Goal: Task Accomplishment & Management: Use online tool/utility

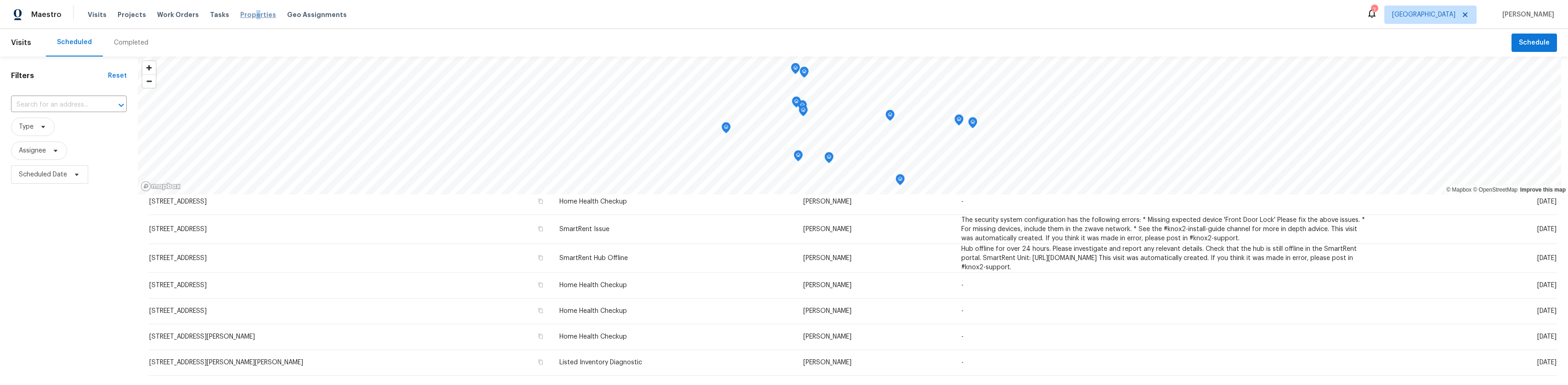
drag, startPoint x: 246, startPoint y: 2, endPoint x: 248, endPoint y: 10, distance: 8.2
click at [244, 7] on div "Maestro Visits Projects Work Orders Tasks Properties Geo Assignments 7 Los Ange…" at bounding box center [784, 15] width 1568 height 29
click at [248, 9] on div "Visits Projects Work Orders Tasks Properties Geo Assignments" at bounding box center [223, 15] width 270 height 18
click at [242, 18] on span "Properties" at bounding box center [258, 15] width 36 height 9
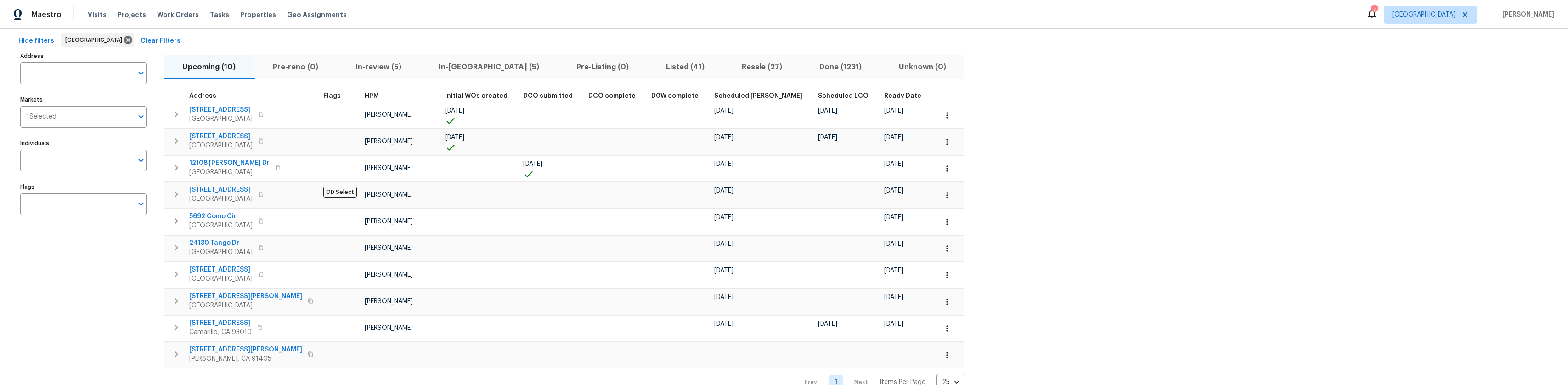
scroll to position [46, 0]
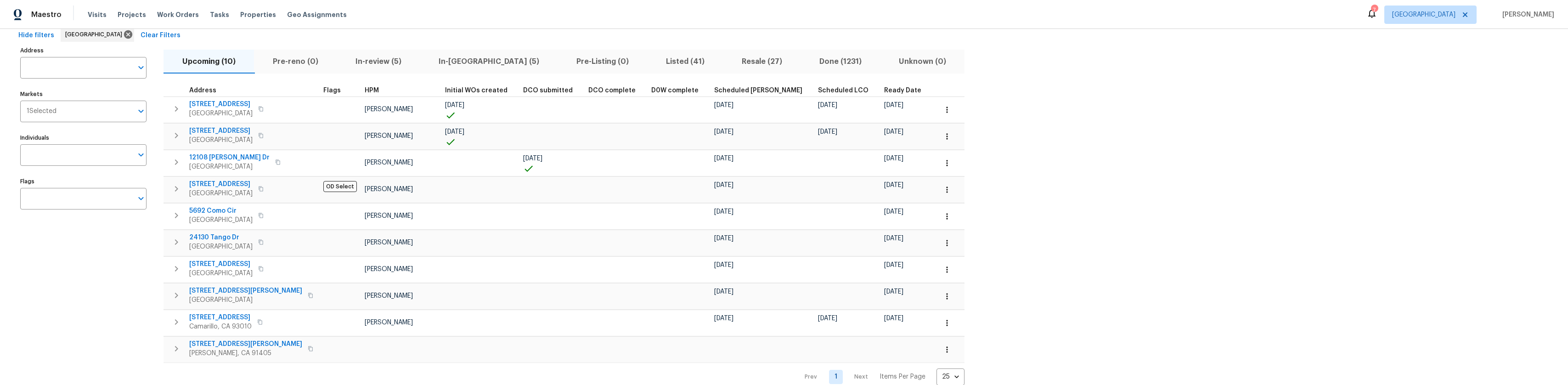
click at [394, 63] on span "In-review (5)" at bounding box center [378, 62] width 72 height 13
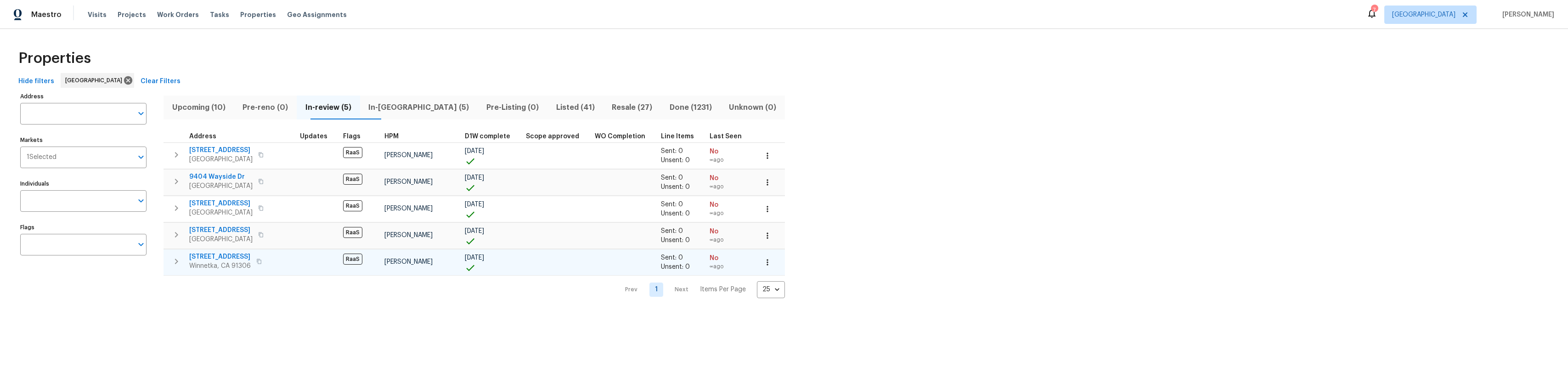
click at [219, 255] on span "[STREET_ADDRESS]" at bounding box center [220, 256] width 61 height 9
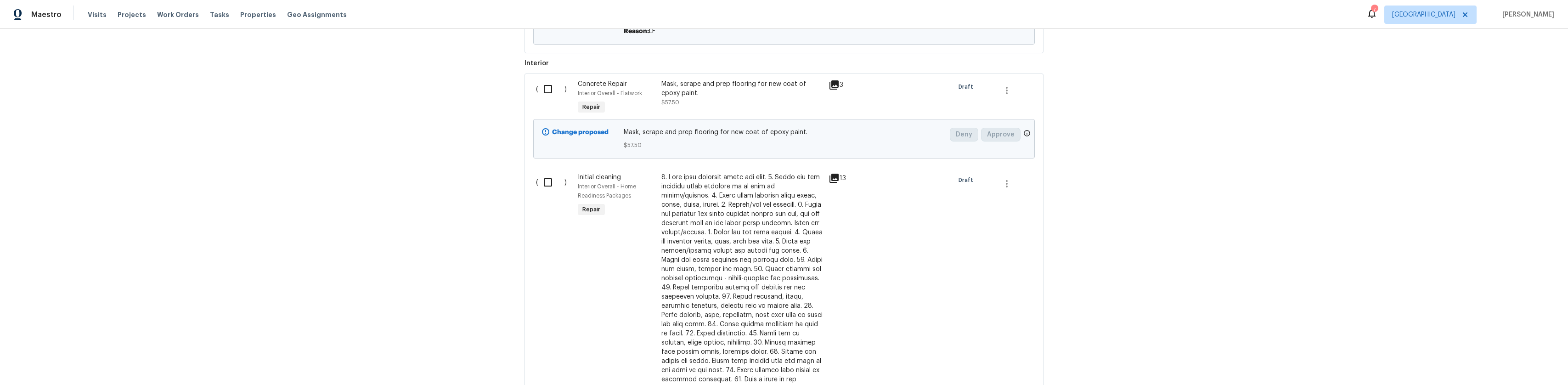
scroll to position [643, 0]
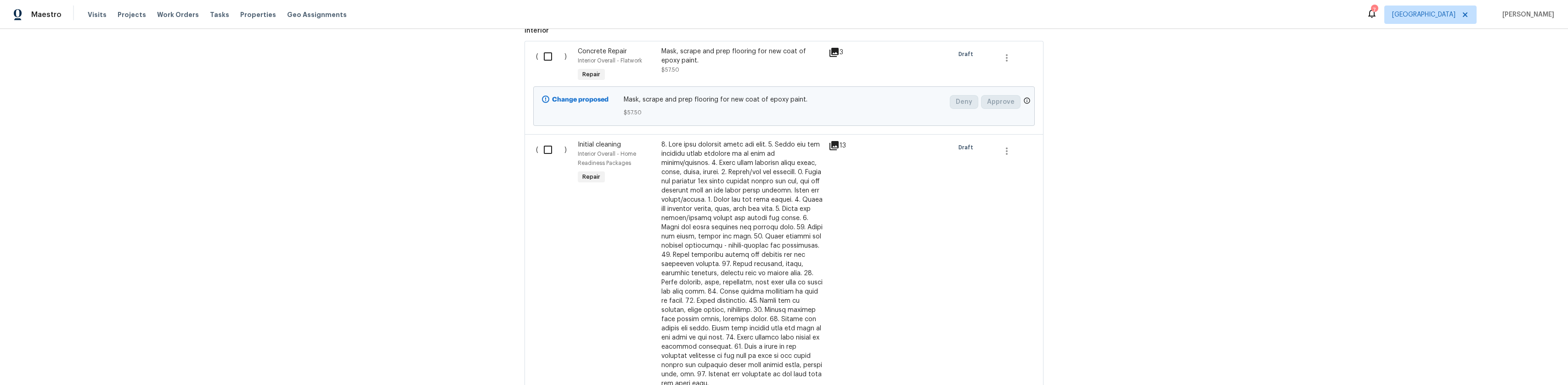
click at [606, 55] on span "Concrete Repair" at bounding box center [602, 51] width 49 height 7
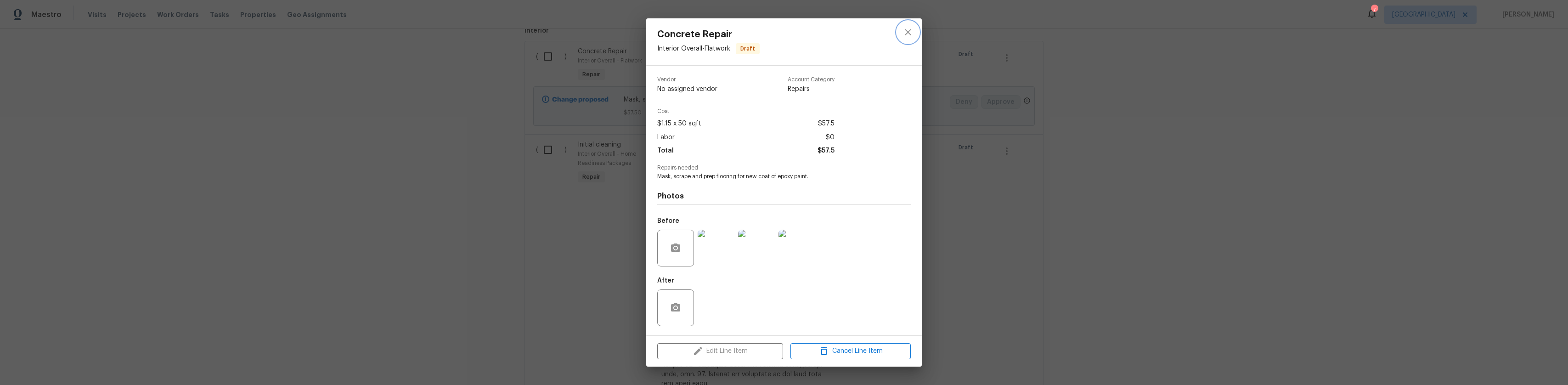
click at [913, 26] on button "close" at bounding box center [908, 32] width 22 height 22
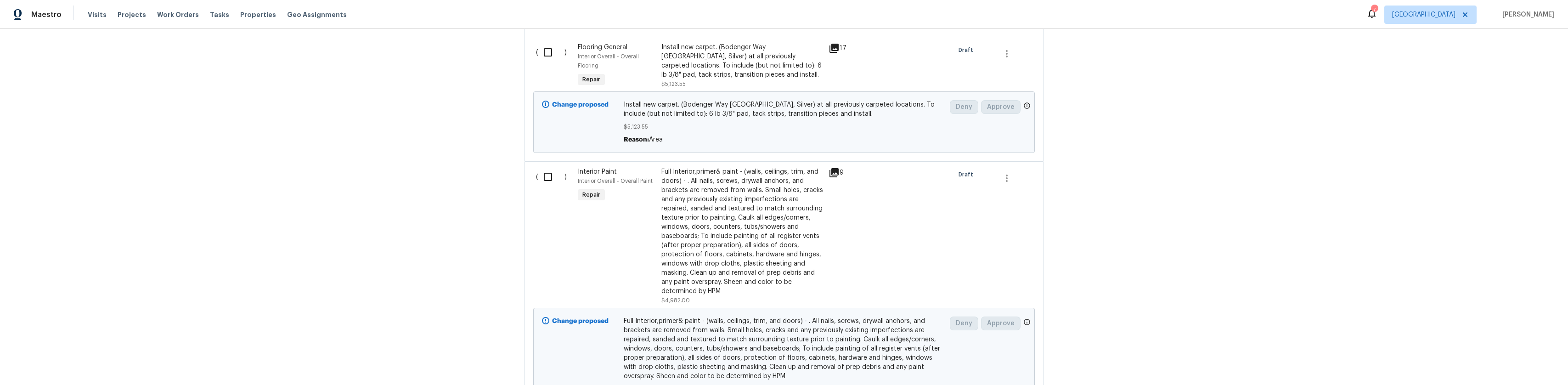
scroll to position [1241, 0]
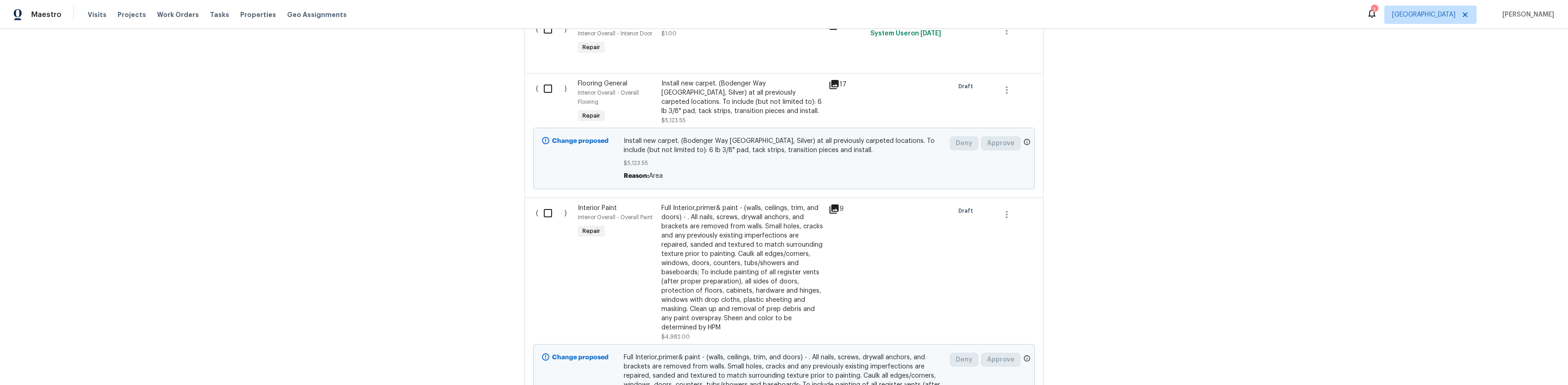
click at [541, 207] on input "checkbox" at bounding box center [551, 213] width 26 height 19
checkbox input "true"
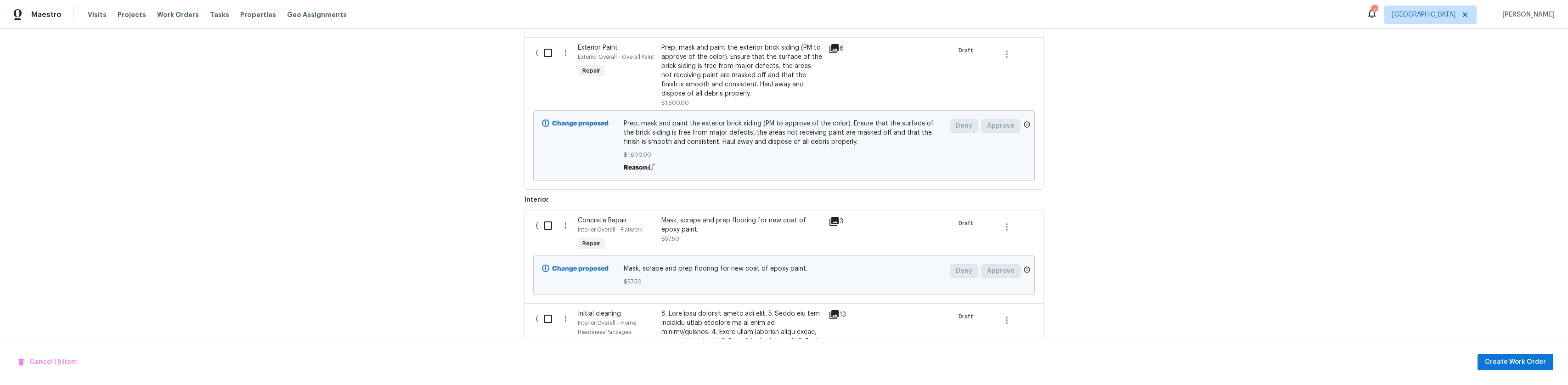
scroll to position [465, 0]
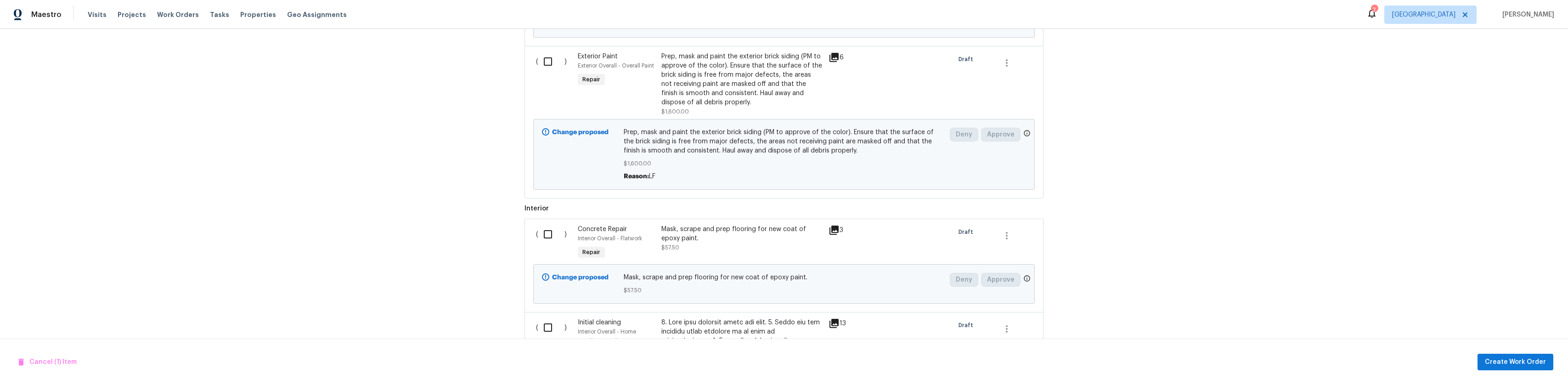
click at [538, 244] on input "checkbox" at bounding box center [551, 235] width 26 height 19
checkbox input "true"
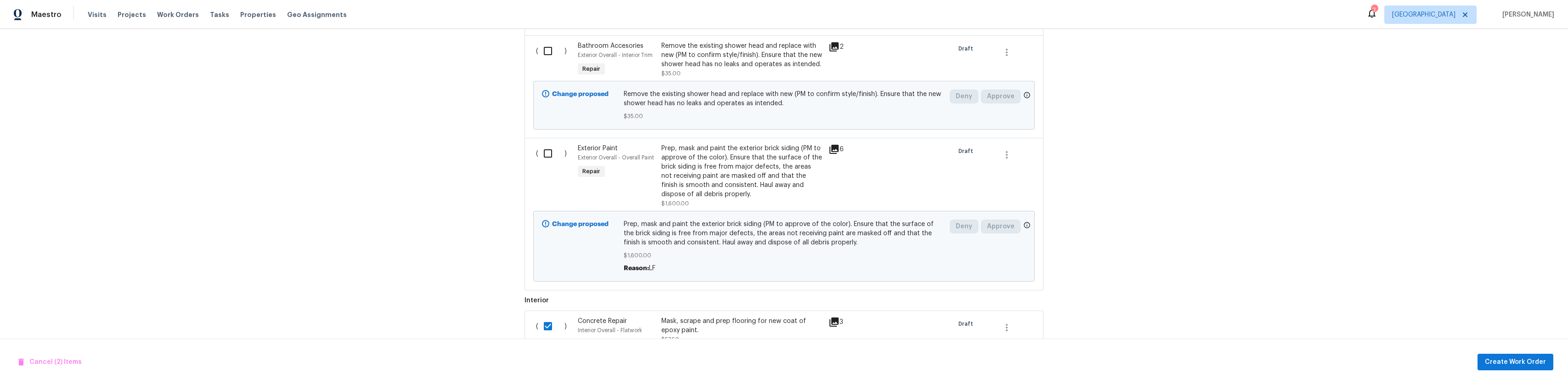
scroll to position [328, 0]
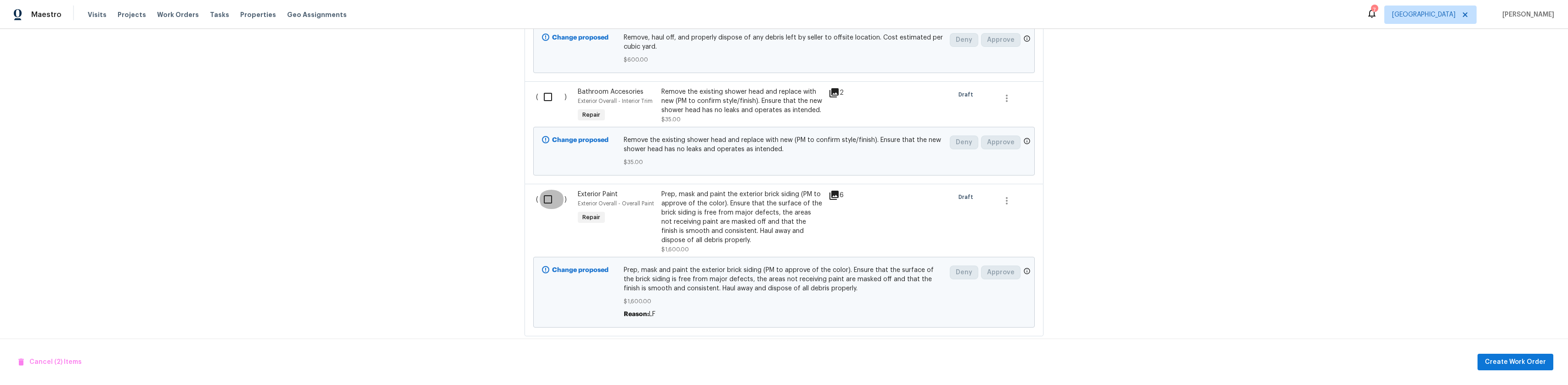
click at [538, 207] on input "checkbox" at bounding box center [551, 200] width 26 height 19
checkbox input "true"
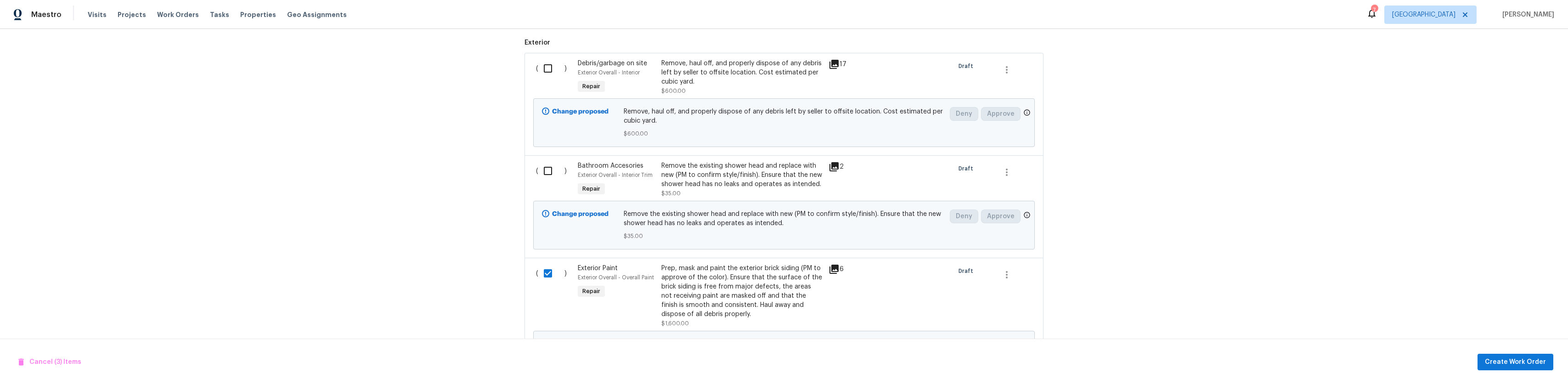
scroll to position [236, 0]
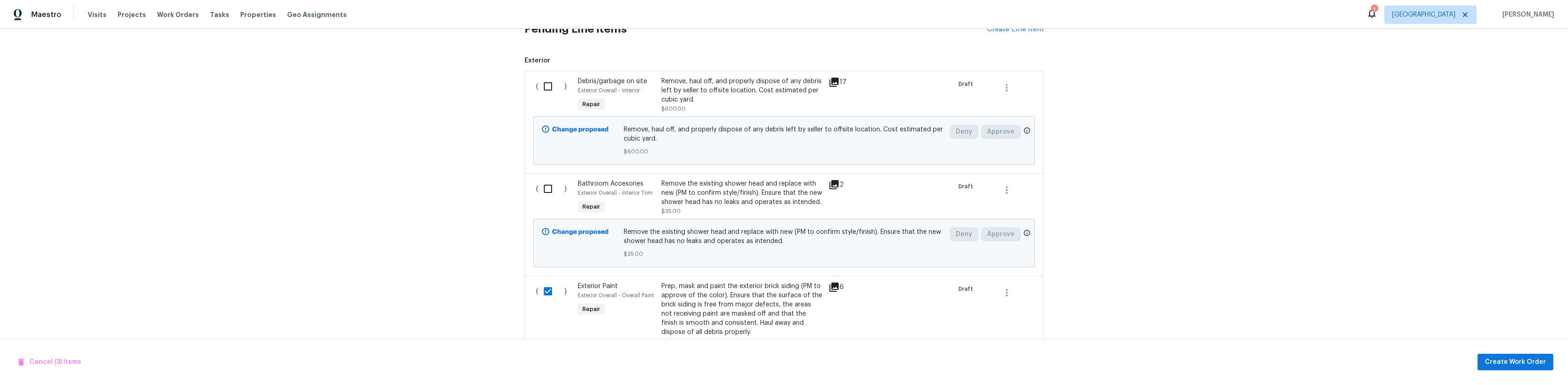
click at [539, 194] on input "checkbox" at bounding box center [551, 189] width 26 height 19
checkbox input "true"
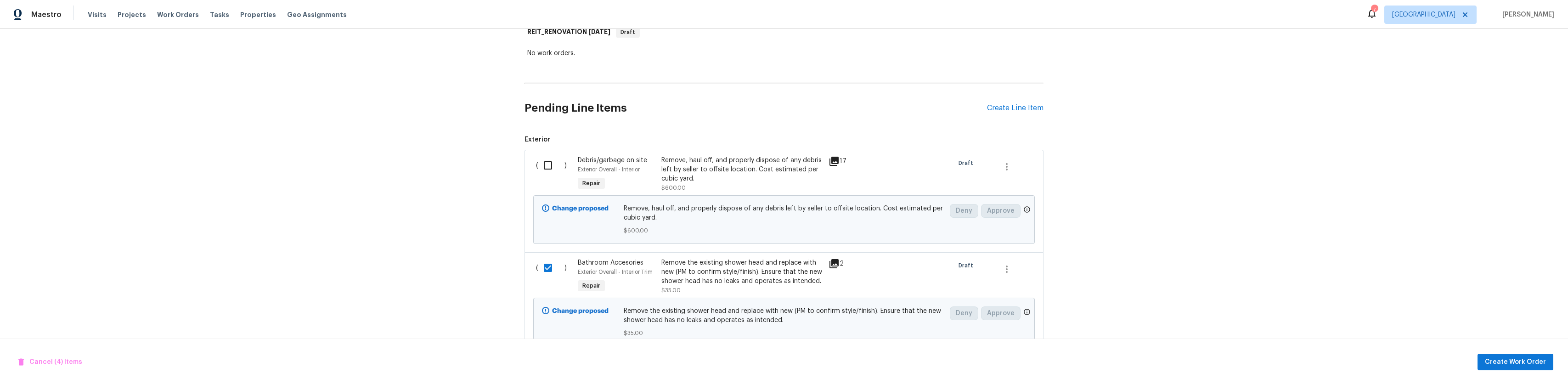
scroll to position [144, 0]
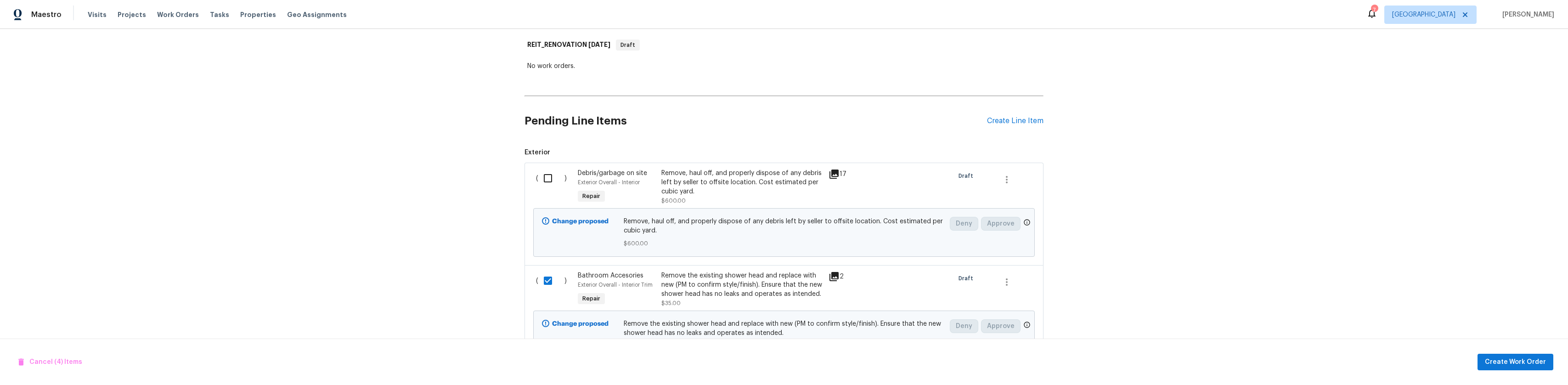
click at [539, 188] on input "checkbox" at bounding box center [551, 178] width 26 height 19
checkbox input "true"
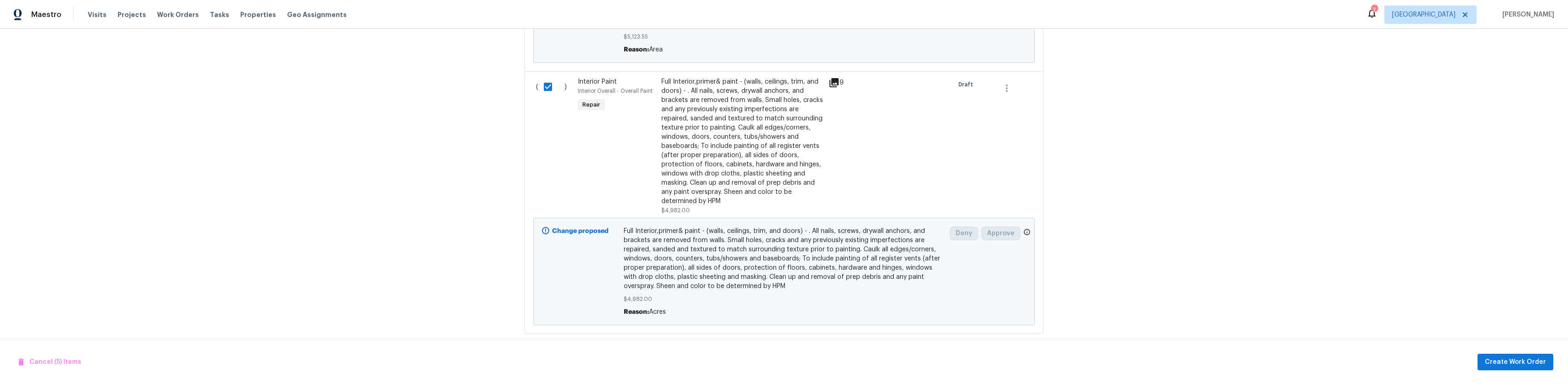
scroll to position [1339, 0]
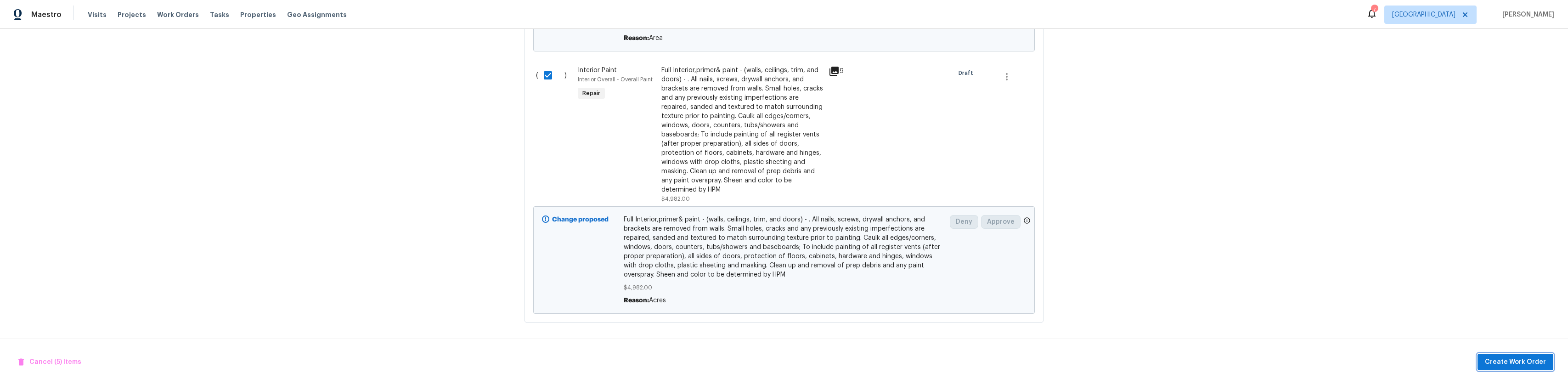
click at [1506, 362] on span "Create Work Order" at bounding box center [1515, 362] width 61 height 12
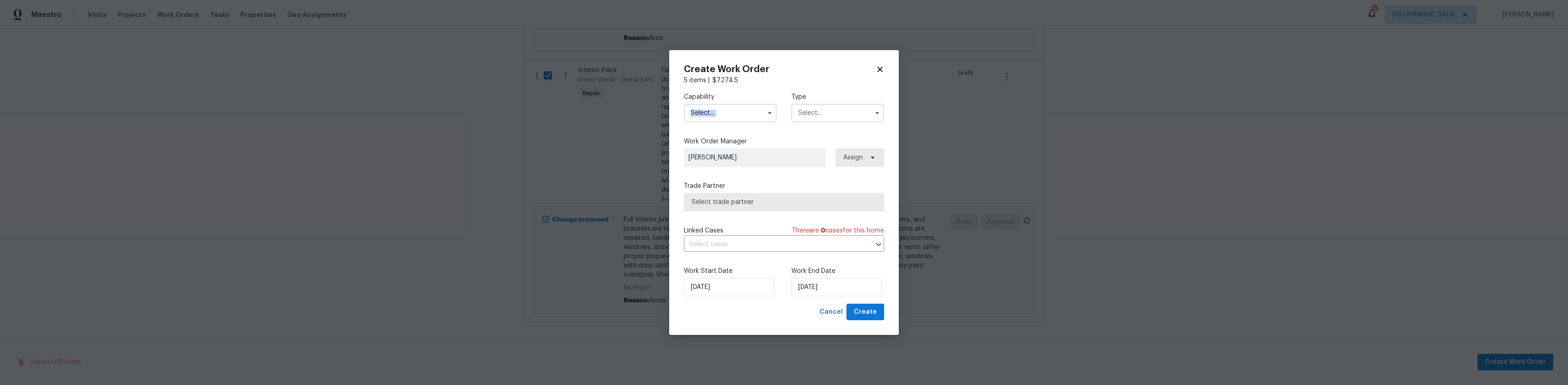
click at [761, 118] on div at bounding box center [730, 113] width 93 height 18
click at [772, 111] on icon "button" at bounding box center [769, 113] width 7 height 7
click at [719, 162] on span "General Contractor" at bounding box center [723, 158] width 59 height 7
type input "General Contractor"
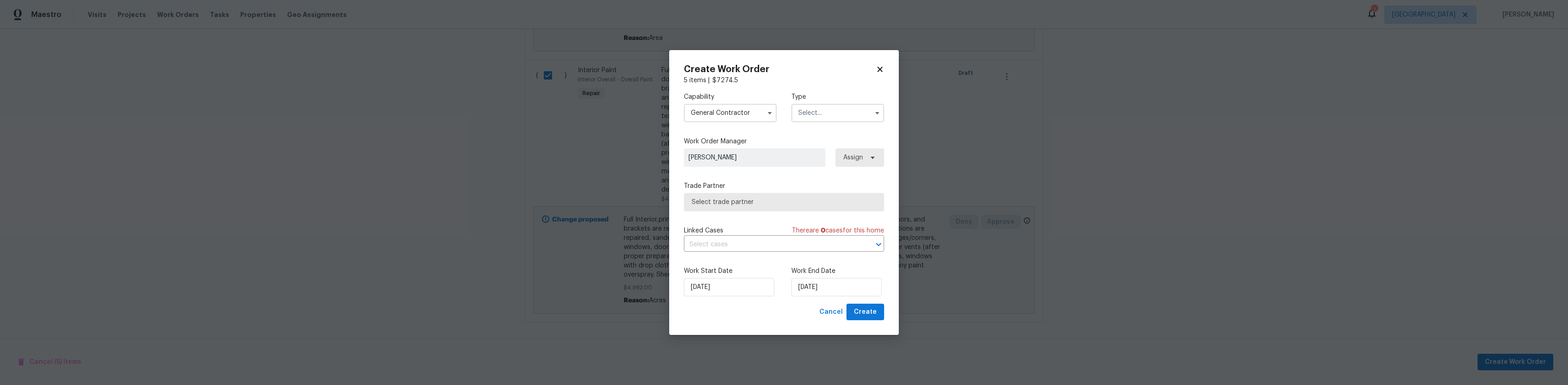
click at [828, 128] on div "Capability General Contractor Agent Appliance Bathtub Resurfacing BRN And Lrr B…" at bounding box center [783, 107] width 200 height 44
click at [827, 111] on input "text" at bounding box center [838, 113] width 93 height 18
click at [821, 160] on div "Reit Renovation" at bounding box center [838, 155] width 88 height 16
type input "Reit Renovation"
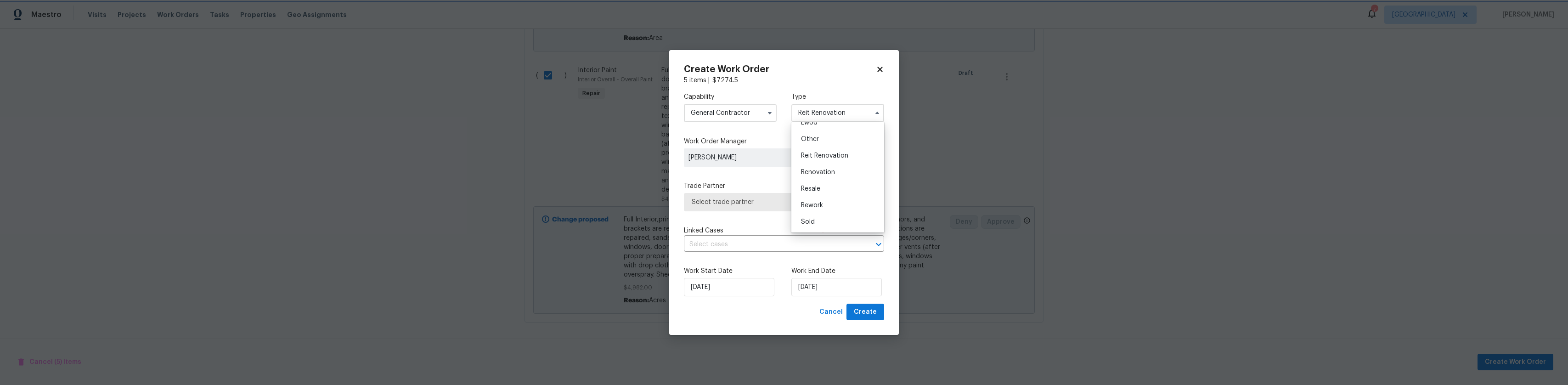
scroll to position [0, 0]
click at [777, 202] on span "Select trade partner" at bounding box center [777, 202] width 171 height 9
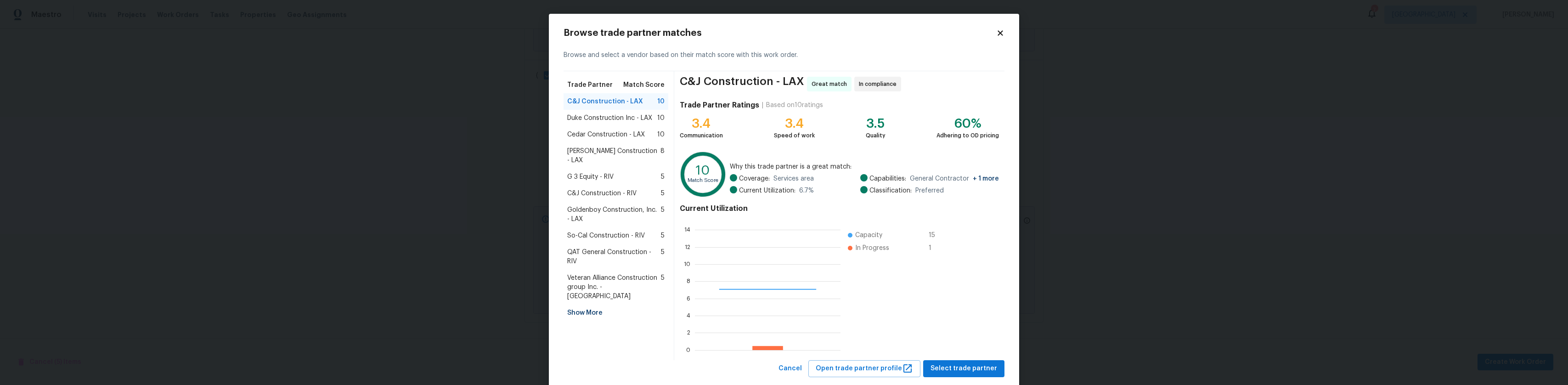
scroll to position [121, 138]
click at [621, 119] on span "Duke Construction Inc - LAX" at bounding box center [610, 118] width 85 height 9
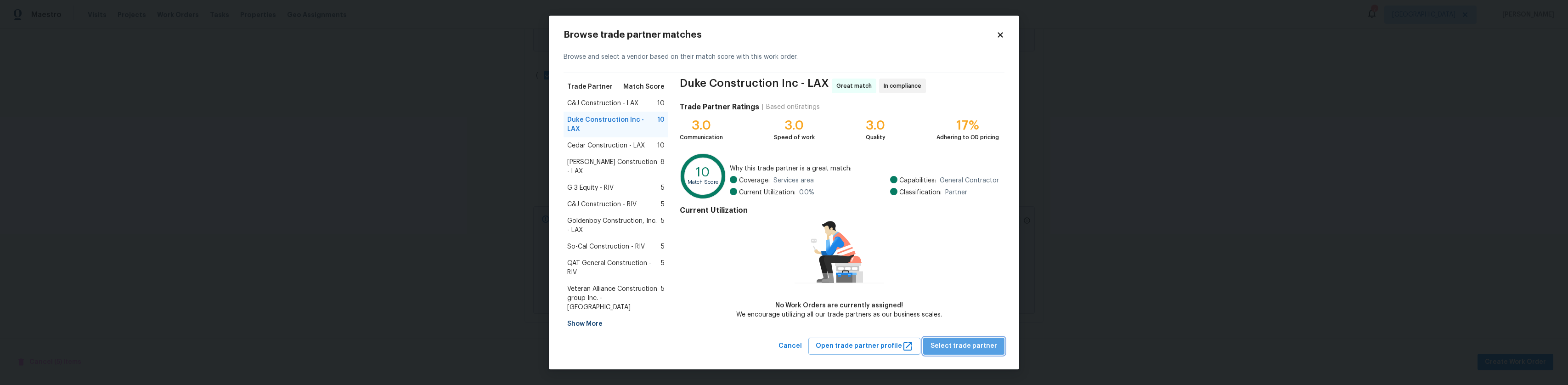
click at [981, 341] on span "Select trade partner" at bounding box center [963, 346] width 66 height 12
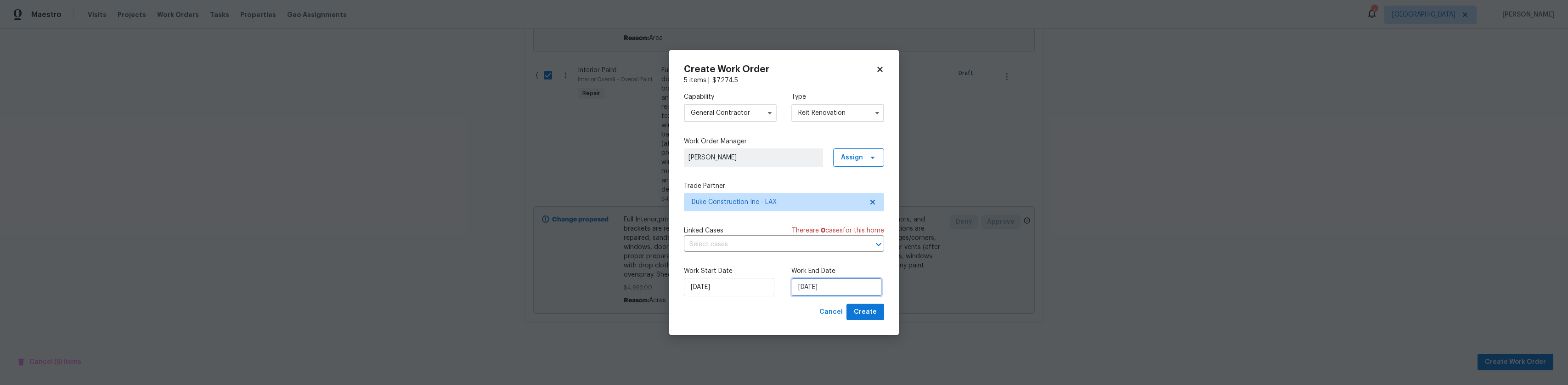
click at [828, 282] on input "10/9/2025" at bounding box center [836, 287] width 91 height 18
click at [819, 232] on div "14" at bounding box center [821, 234] width 15 height 13
type input "10/14/2025"
click at [876, 314] on span "Create" at bounding box center [865, 312] width 23 height 12
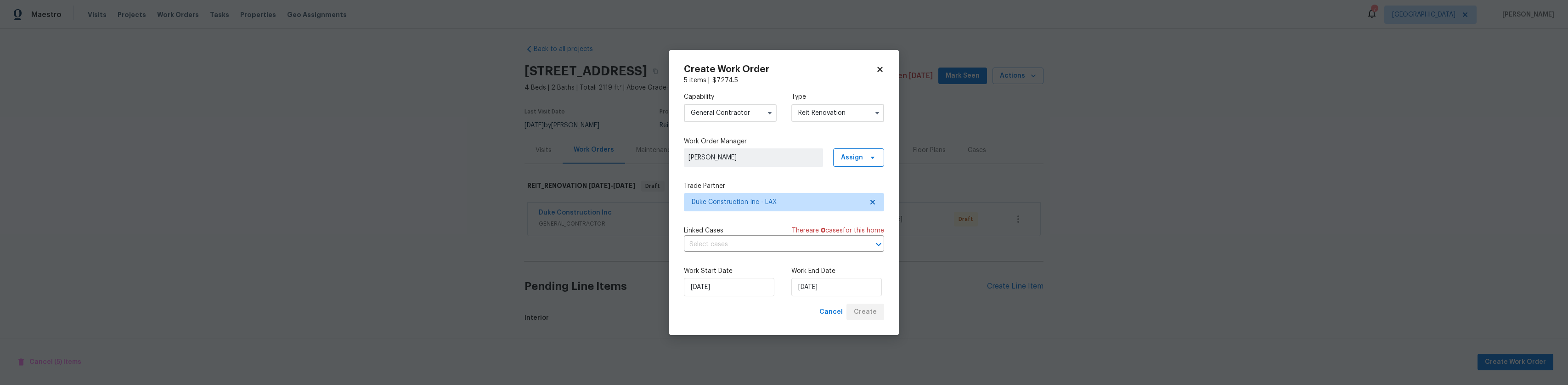
scroll to position [632, 0]
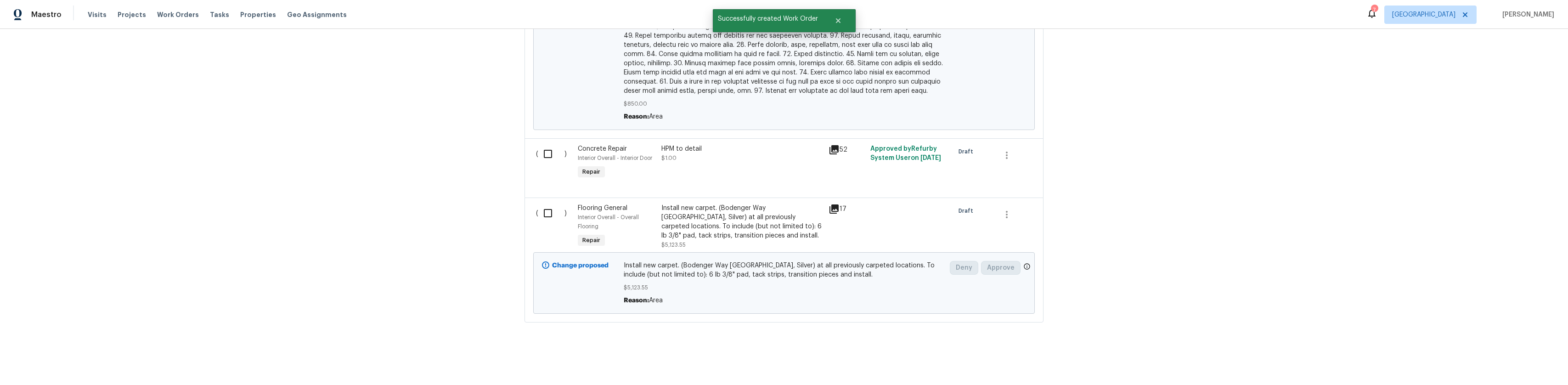
click at [547, 203] on input "checkbox" at bounding box center [551, 213] width 26 height 19
checkbox input "true"
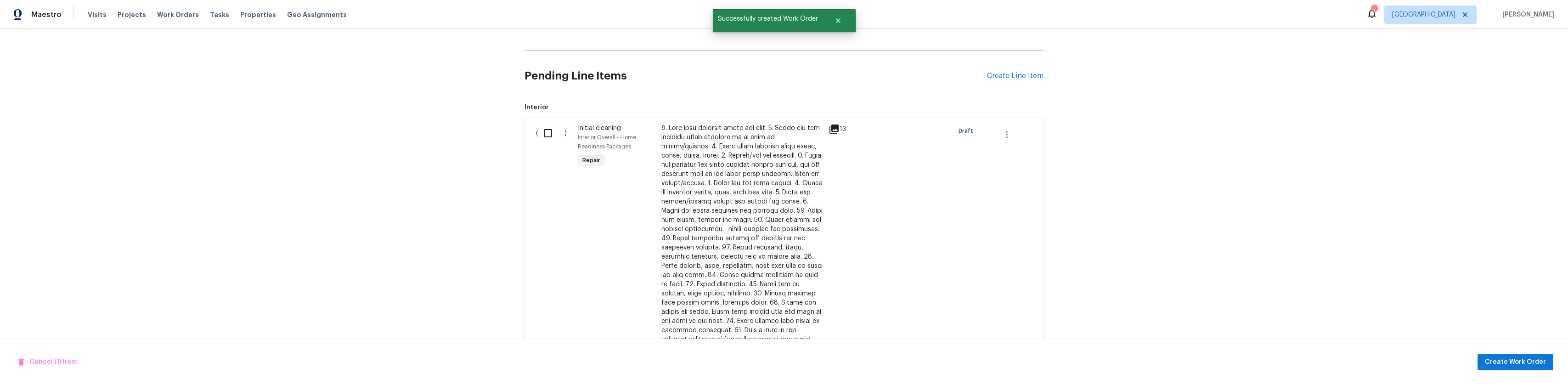
scroll to position [218, 0]
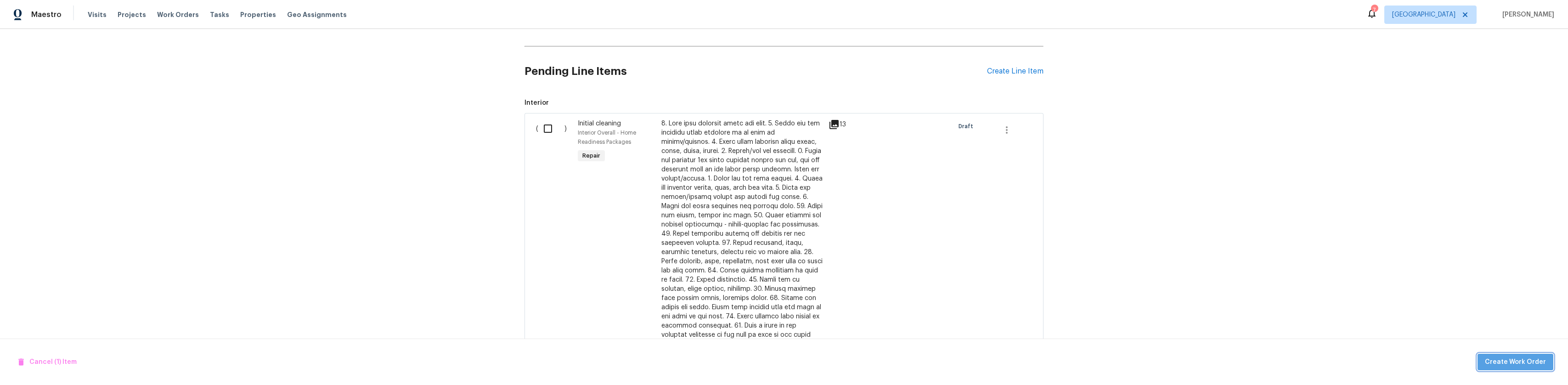
click at [1544, 364] on span "Create Work Order" at bounding box center [1515, 362] width 61 height 12
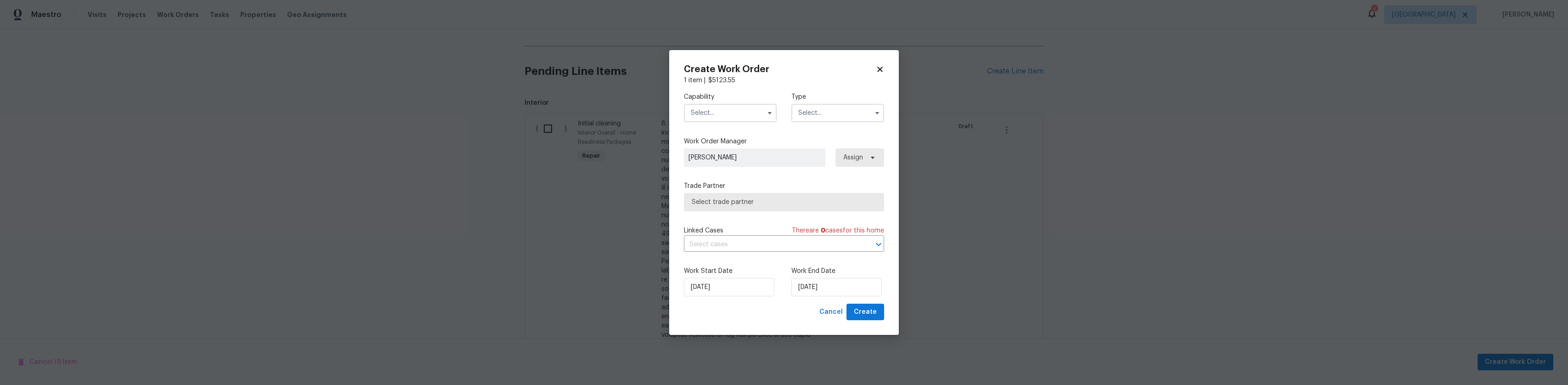
click at [758, 115] on input "text" at bounding box center [730, 113] width 93 height 18
click at [723, 172] on div "Flooring" at bounding box center [730, 168] width 88 height 16
type input "Flooring"
click at [820, 117] on input "text" at bounding box center [838, 113] width 93 height 18
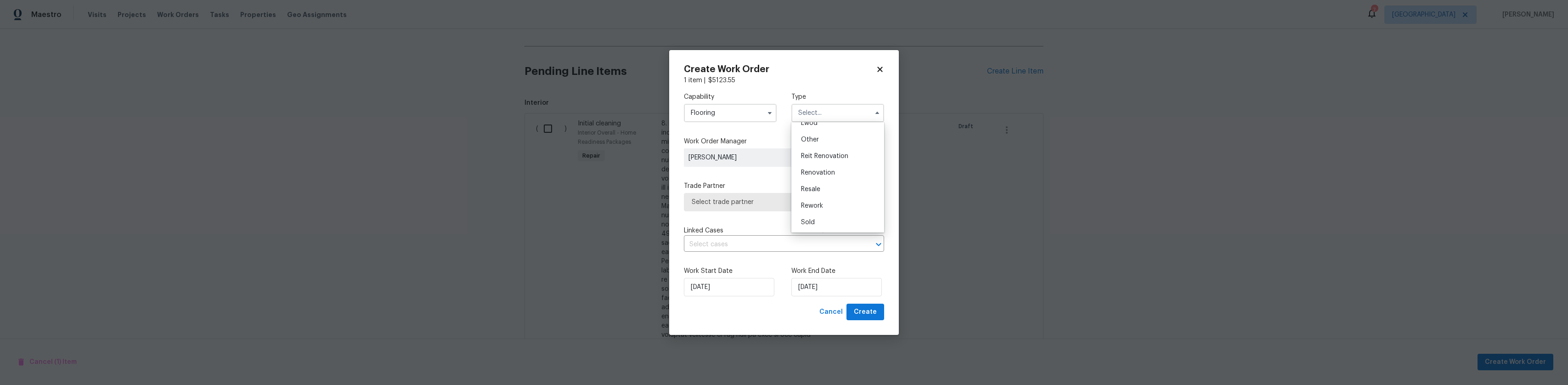
scroll to position [110, 0]
click at [833, 155] on span "Reit Renovation" at bounding box center [825, 155] width 47 height 7
type input "Reit Renovation"
click at [808, 196] on span "Select trade partner" at bounding box center [783, 202] width 200 height 18
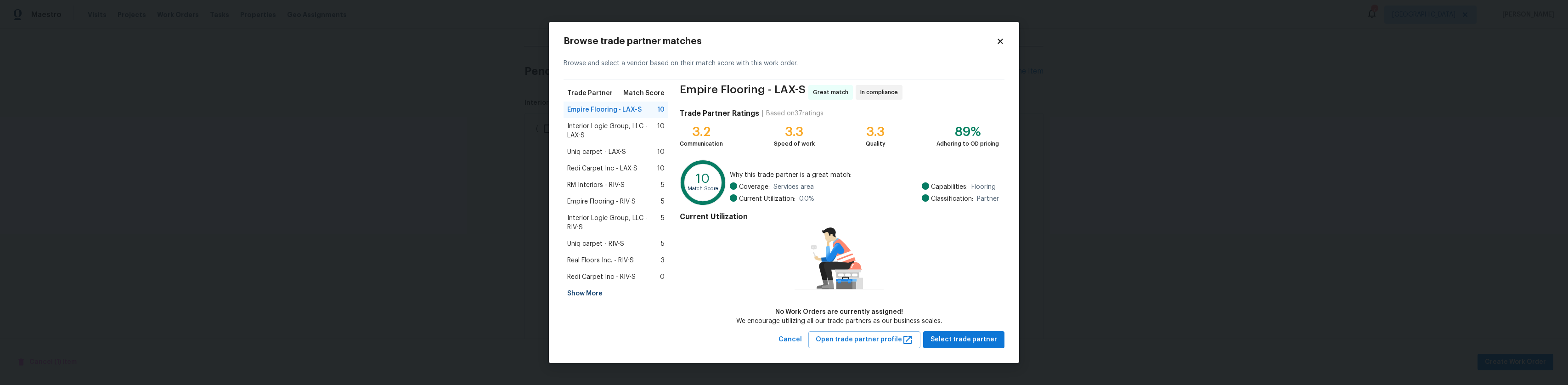
click at [630, 165] on span "Redi Carpet Inc - LAX-S" at bounding box center [602, 168] width 70 height 9
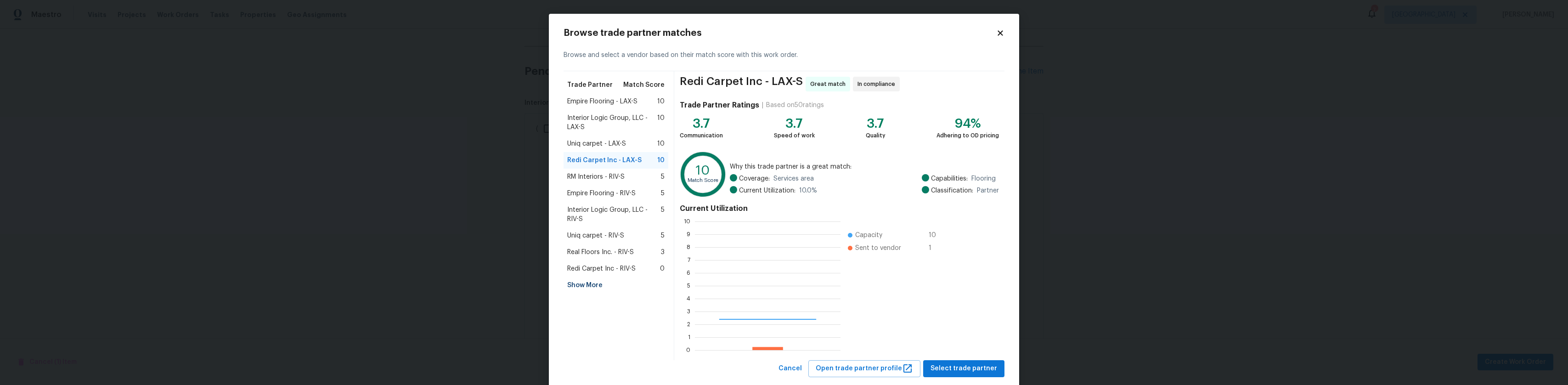
scroll to position [121, 138]
click at [966, 372] on span "Select trade partner" at bounding box center [963, 369] width 66 height 12
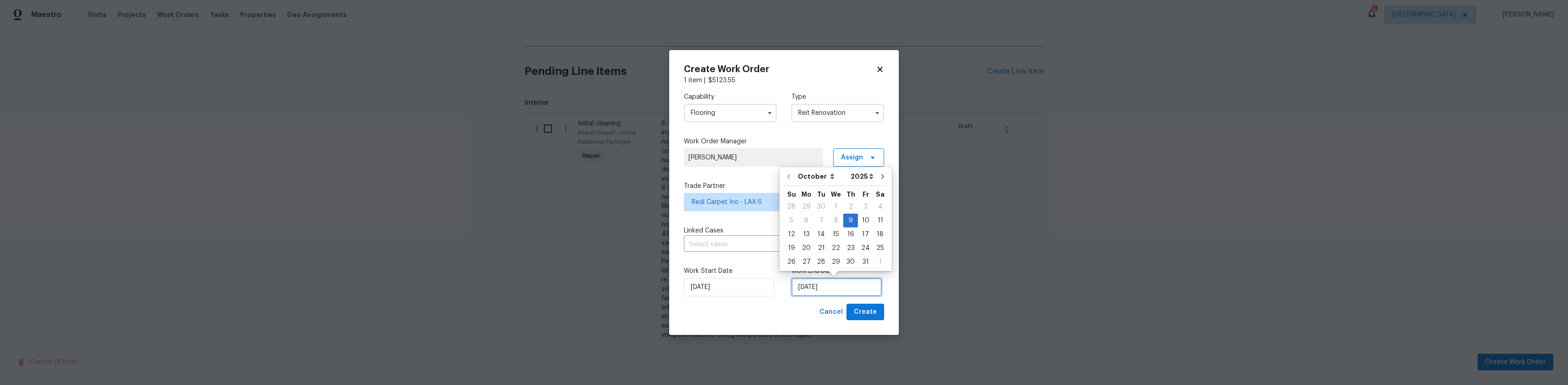
click at [855, 281] on input "10/9/2025" at bounding box center [836, 287] width 91 height 18
click at [822, 233] on div "14" at bounding box center [821, 234] width 15 height 13
type input "10/14/2025"
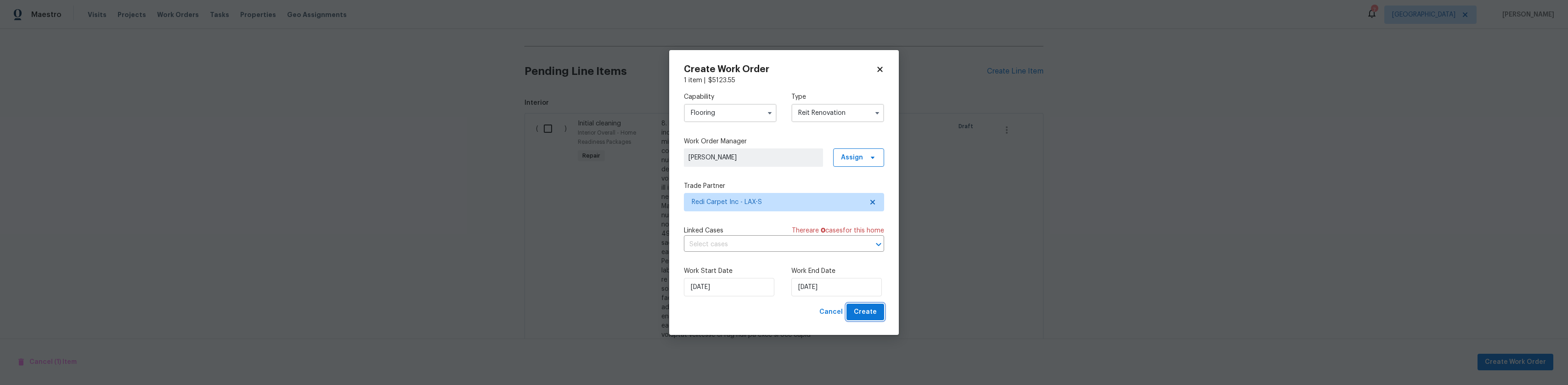
click at [874, 314] on span "Create" at bounding box center [865, 312] width 23 height 12
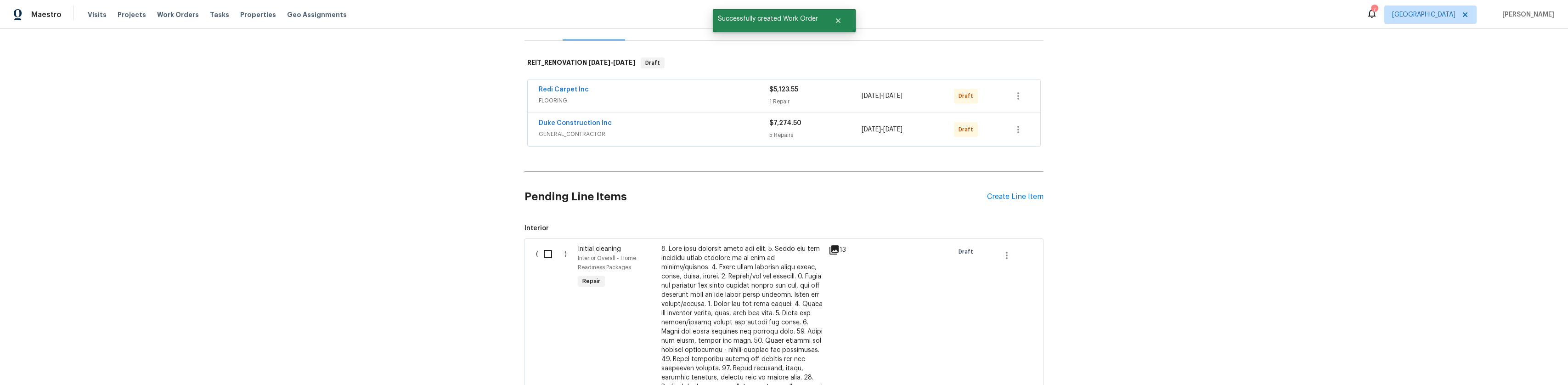
scroll to position [172, 0]
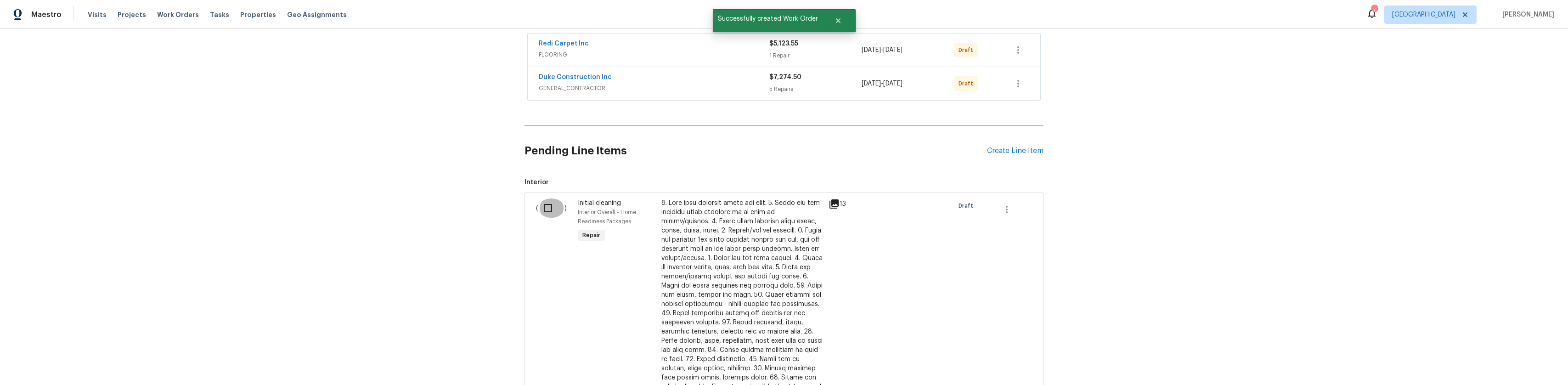
click at [539, 211] on input "checkbox" at bounding box center [551, 208] width 26 height 19
checkbox input "true"
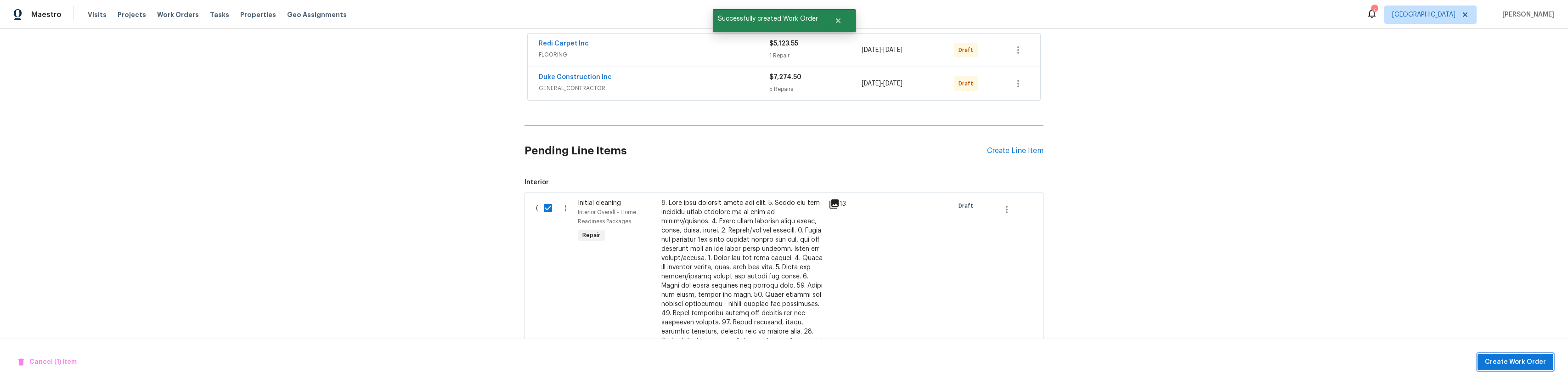
click at [1525, 360] on span "Create Work Order" at bounding box center [1515, 362] width 61 height 12
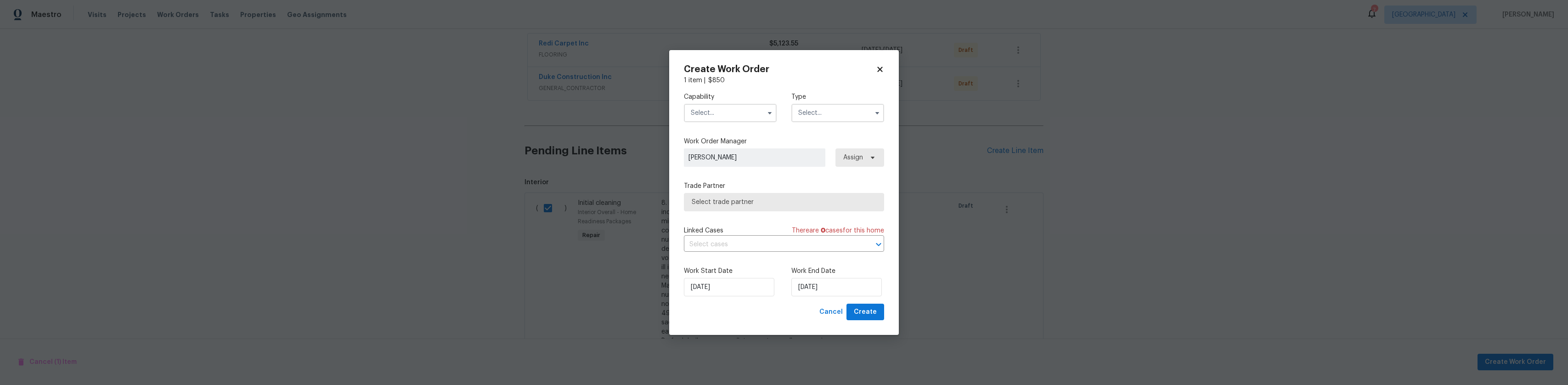
click at [757, 120] on input "text" at bounding box center [730, 113] width 93 height 18
click at [708, 220] on span "Cleaning" at bounding box center [706, 219] width 26 height 7
type input "Cleaning"
click at [841, 120] on input "text" at bounding box center [838, 113] width 93 height 18
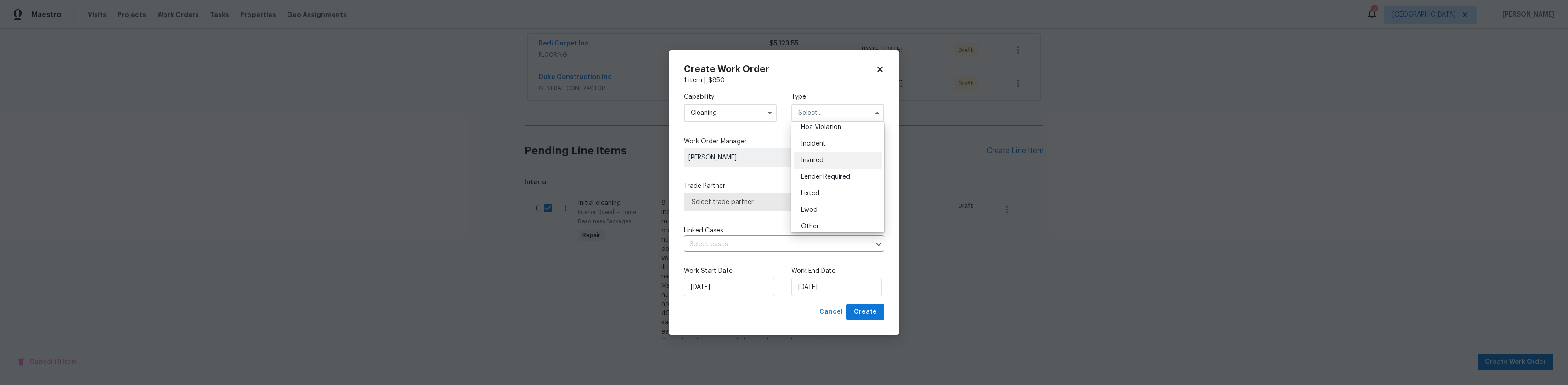
scroll to position [110, 0]
click at [836, 157] on span "Reit Renovation" at bounding box center [825, 155] width 47 height 7
type input "Reit Renovation"
click at [814, 199] on span "Select trade partner" at bounding box center [777, 202] width 171 height 9
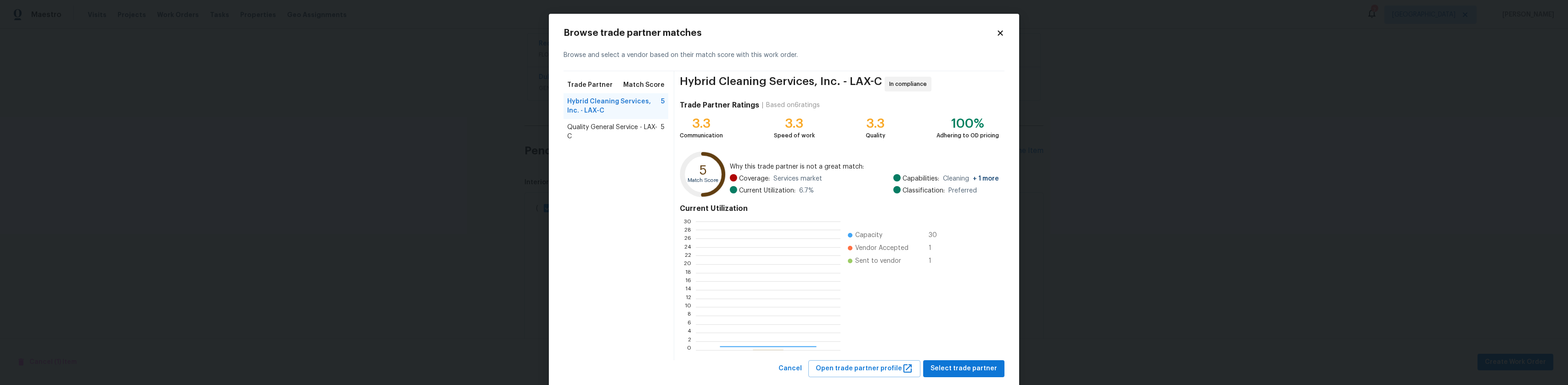
scroll to position [121, 138]
click at [635, 124] on span "Quality General Service - LAX-C" at bounding box center [614, 132] width 94 height 18
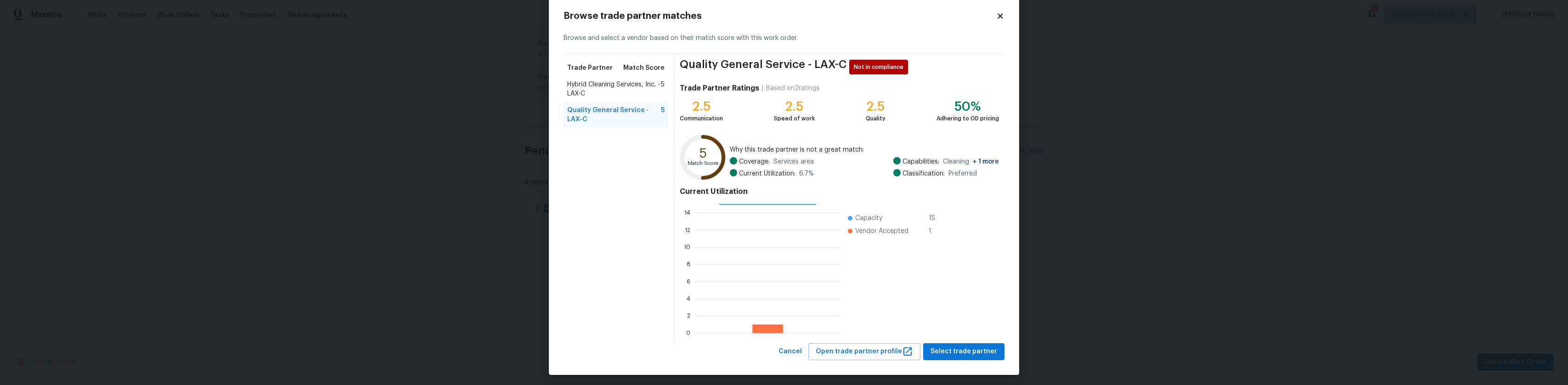
scroll to position [20, 0]
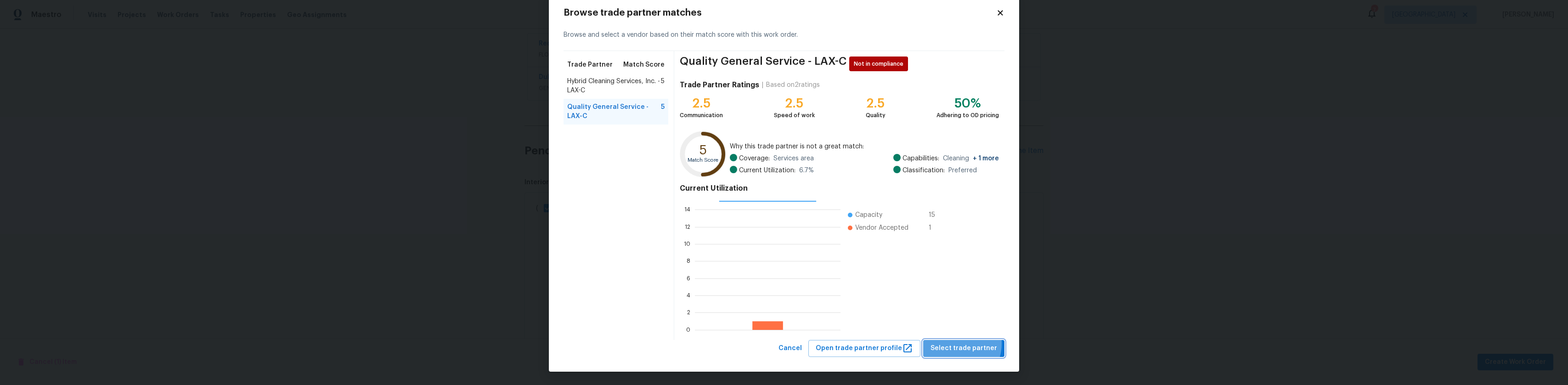
click at [951, 344] on span "Select trade partner" at bounding box center [963, 348] width 66 height 12
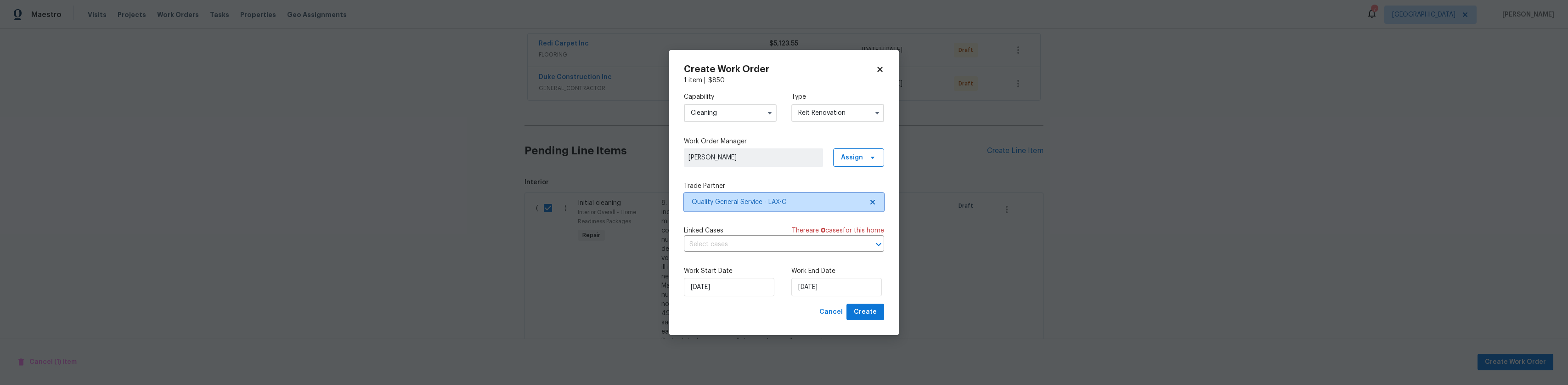
scroll to position [0, 0]
click at [828, 277] on div "Work End Date 10/9/2025" at bounding box center [838, 281] width 93 height 30
click at [812, 278] on input "10/9/2025" at bounding box center [836, 287] width 91 height 18
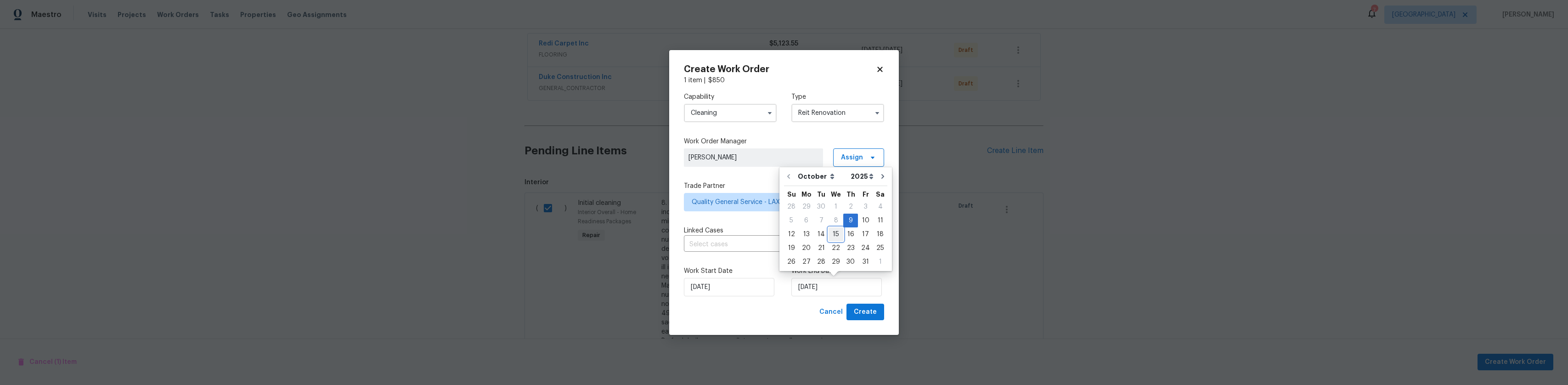
click at [835, 235] on div "15" at bounding box center [836, 234] width 15 height 13
type input "10/15/2025"
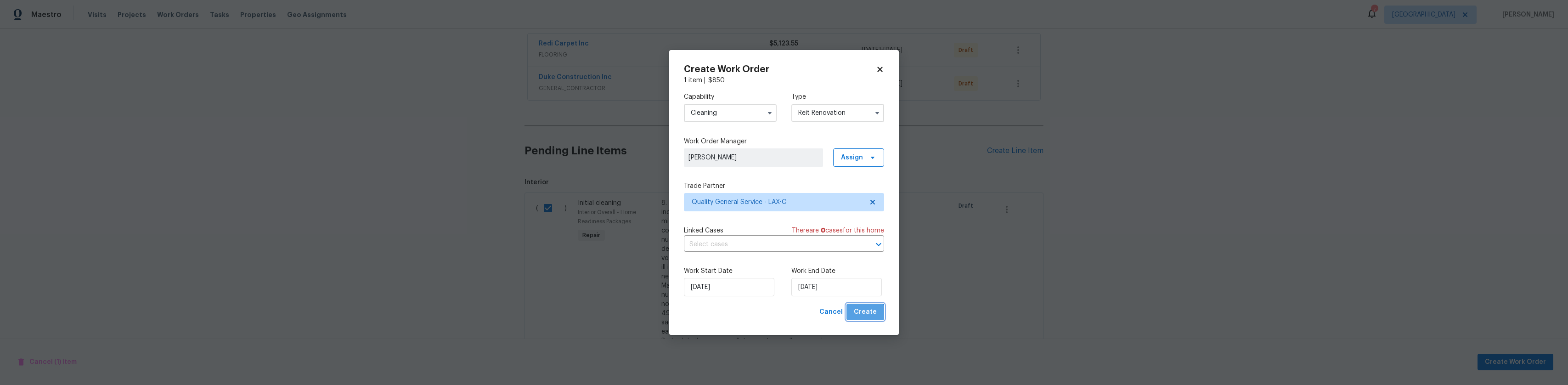
click at [866, 316] on span "Create" at bounding box center [865, 312] width 23 height 12
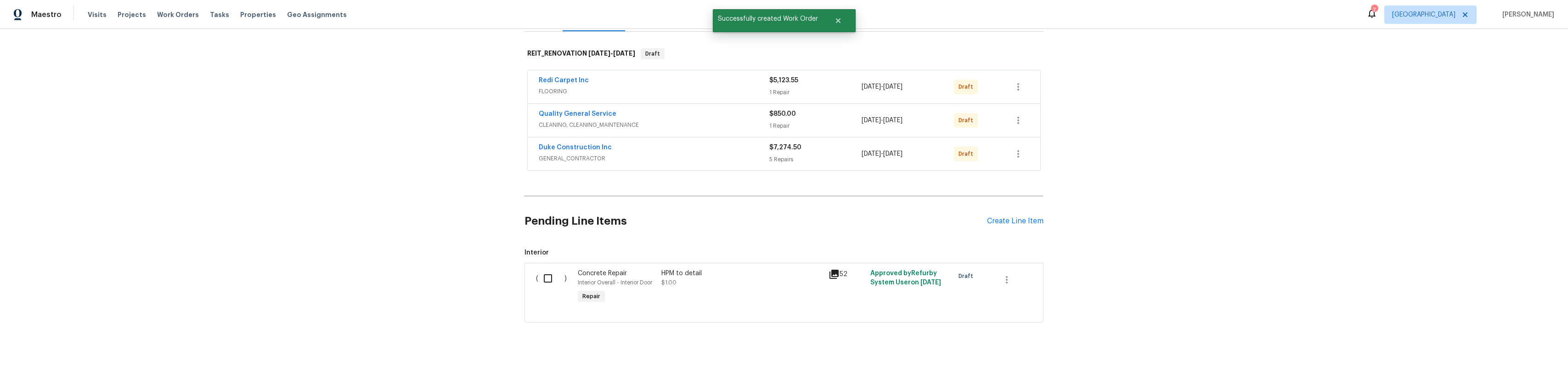
scroll to position [101, 0]
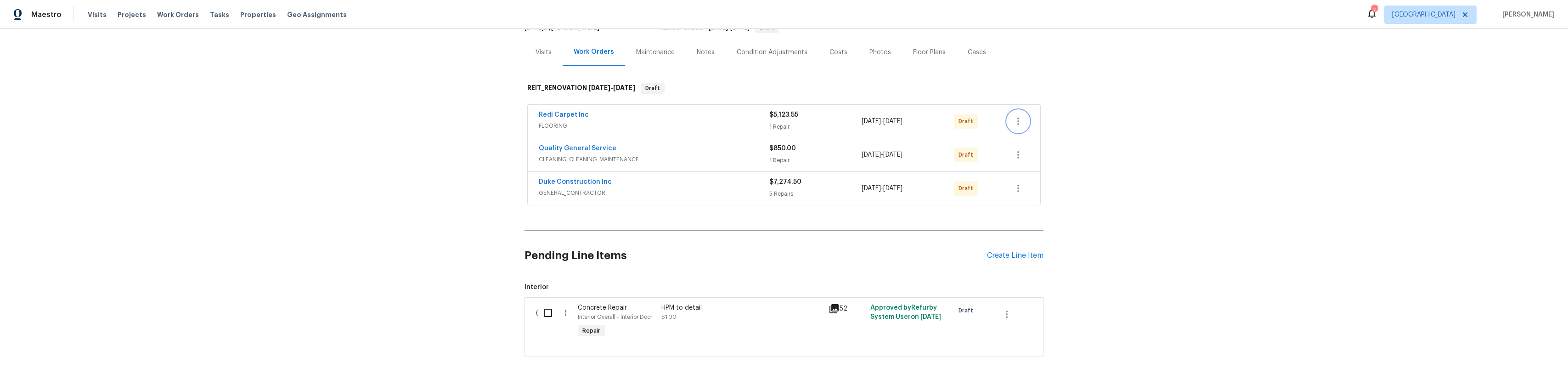
click at [1018, 132] on button "button" at bounding box center [1018, 121] width 22 height 22
click at [1043, 125] on li "Send to Vendor" at bounding box center [1055, 127] width 102 height 15
click at [1020, 93] on div at bounding box center [784, 192] width 1568 height 385
click at [1016, 160] on icon "button" at bounding box center [1018, 155] width 11 height 11
click at [1021, 163] on li "Send to Vendor" at bounding box center [1055, 160] width 102 height 15
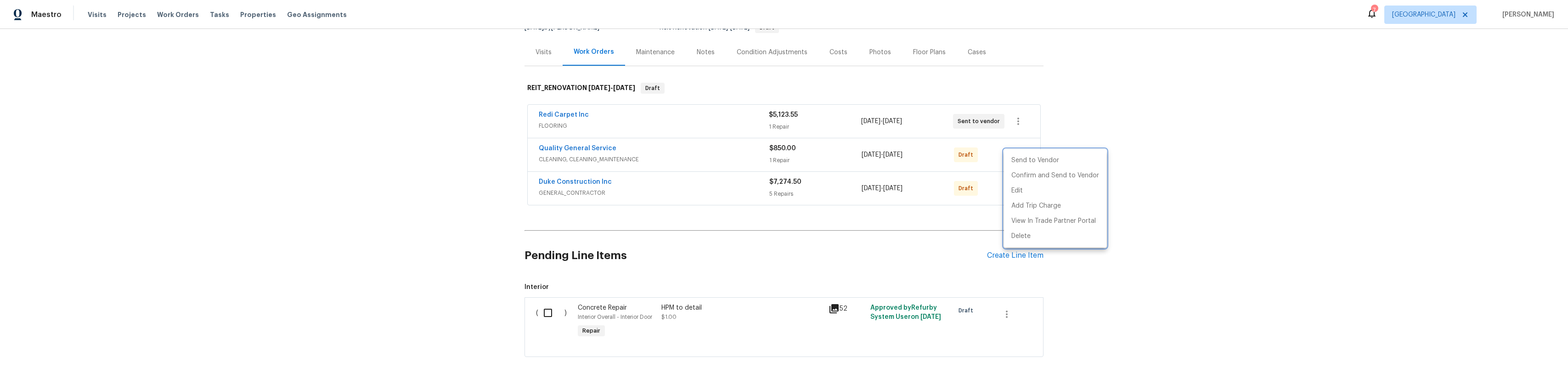
click at [1060, 111] on div at bounding box center [784, 192] width 1568 height 385
click at [1012, 192] on icon "button" at bounding box center [1018, 188] width 11 height 11
click at [1033, 194] on li "Send to Vendor" at bounding box center [1055, 194] width 102 height 15
click at [1087, 102] on div at bounding box center [784, 192] width 1568 height 385
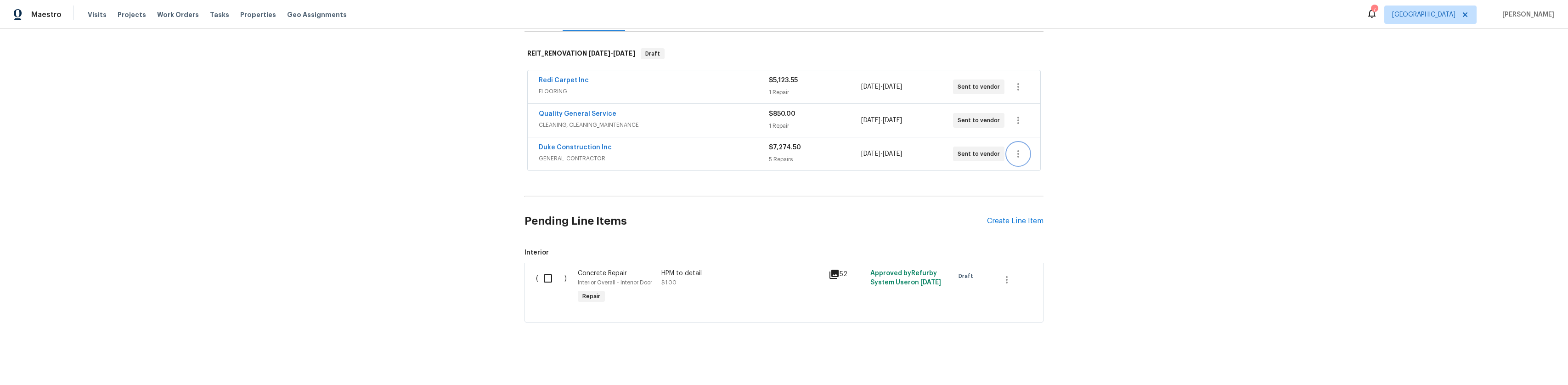
scroll to position [9, 0]
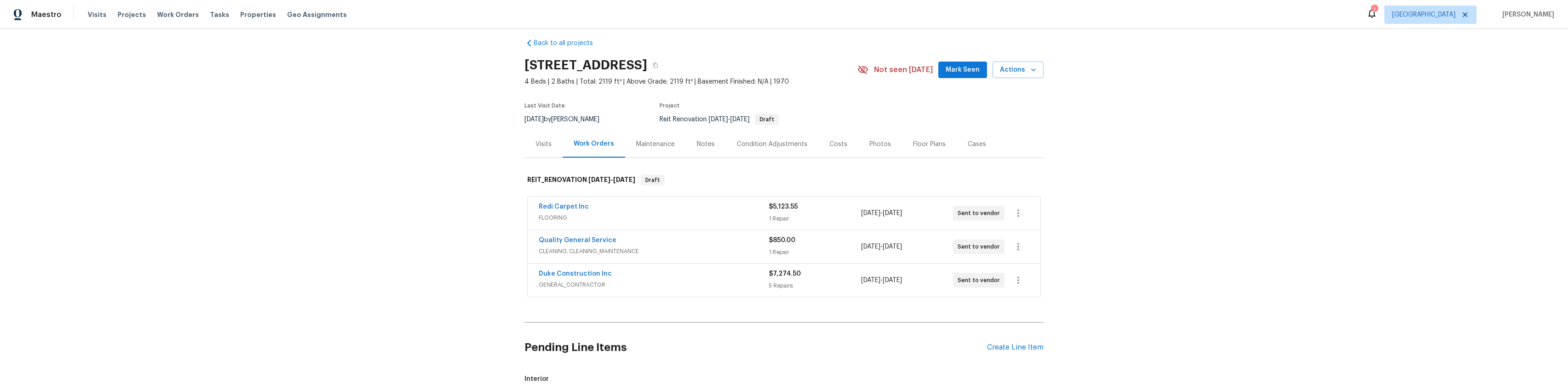
click at [611, 210] on div "Redi Carpet Inc" at bounding box center [654, 208] width 230 height 11
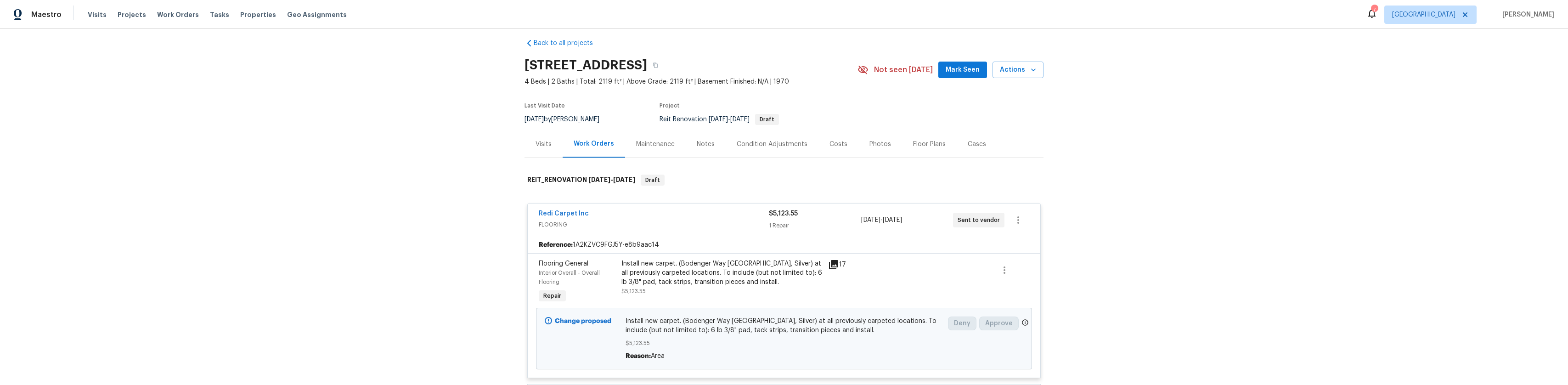
drag, startPoint x: 841, startPoint y: 272, endPoint x: 827, endPoint y: 272, distance: 14.0
click at [841, 270] on div "17" at bounding box center [845, 264] width 36 height 11
click at [829, 269] on icon at bounding box center [833, 264] width 9 height 9
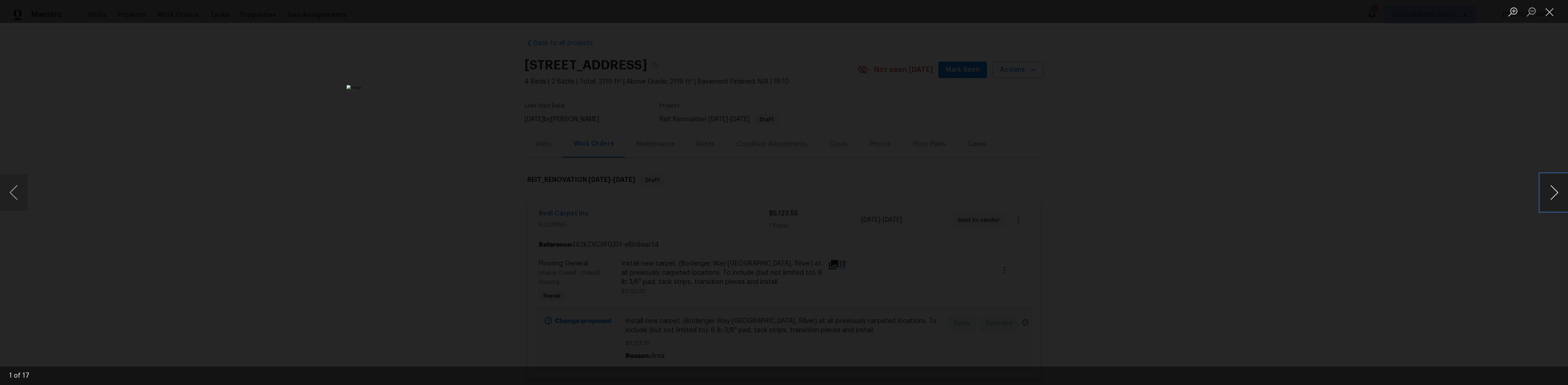
click at [1544, 182] on button "Next image" at bounding box center [1553, 192] width 27 height 37
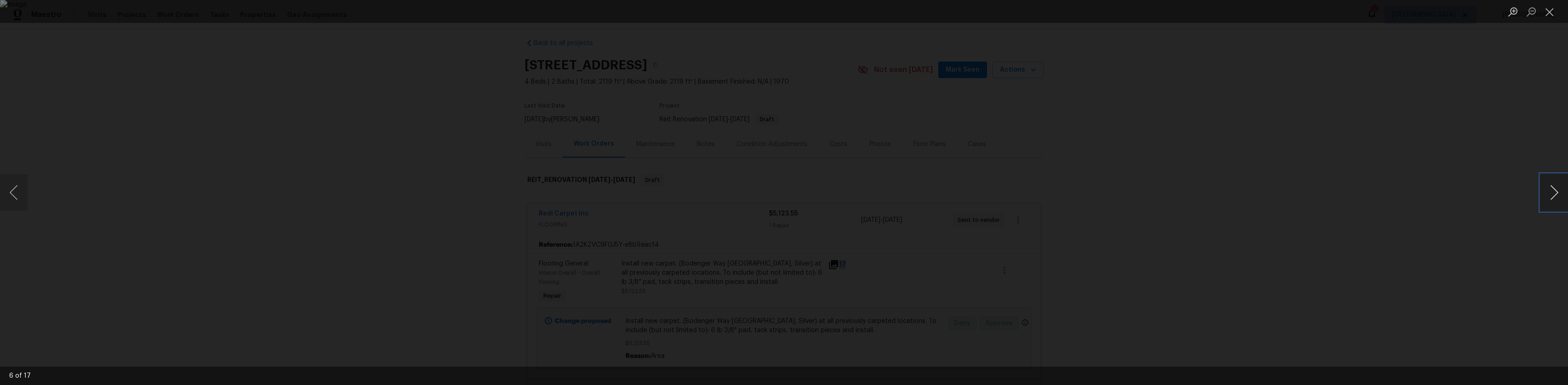
click at [1544, 182] on button "Next image" at bounding box center [1553, 192] width 27 height 37
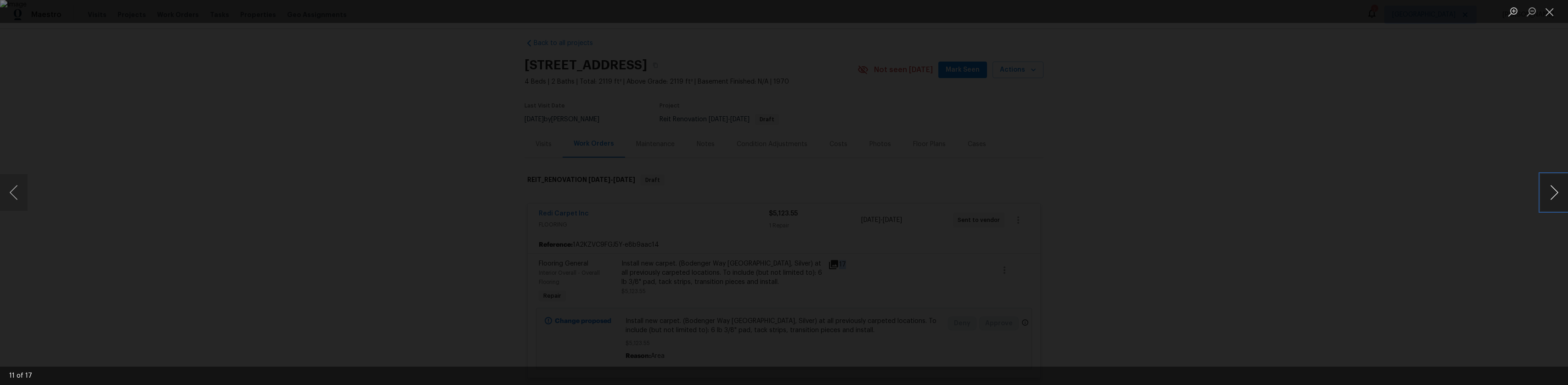
click at [1544, 182] on button "Next image" at bounding box center [1553, 192] width 27 height 37
click at [1543, 182] on button "Next image" at bounding box center [1553, 192] width 27 height 37
click at [1540, 180] on button "Next image" at bounding box center [1553, 192] width 27 height 37
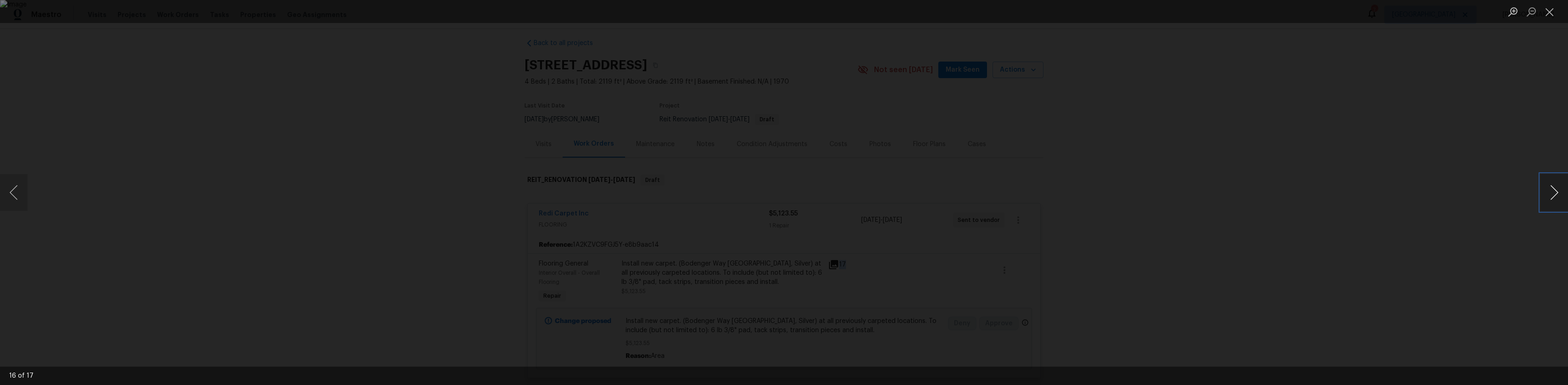
click at [1540, 180] on button "Next image" at bounding box center [1553, 192] width 27 height 37
click at [1397, 161] on div "Lightbox" at bounding box center [784, 192] width 1568 height 385
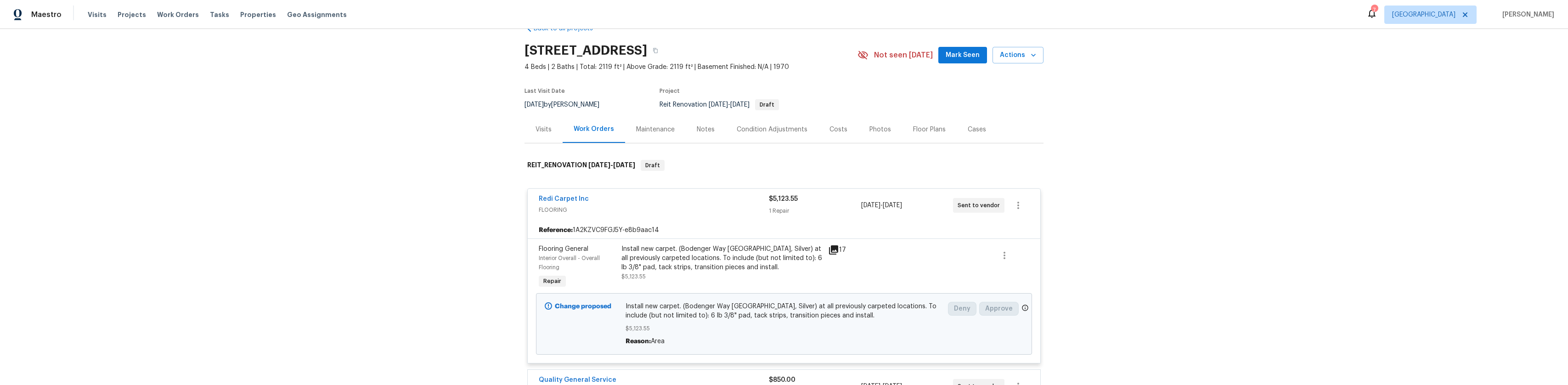
scroll to position [55, 0]
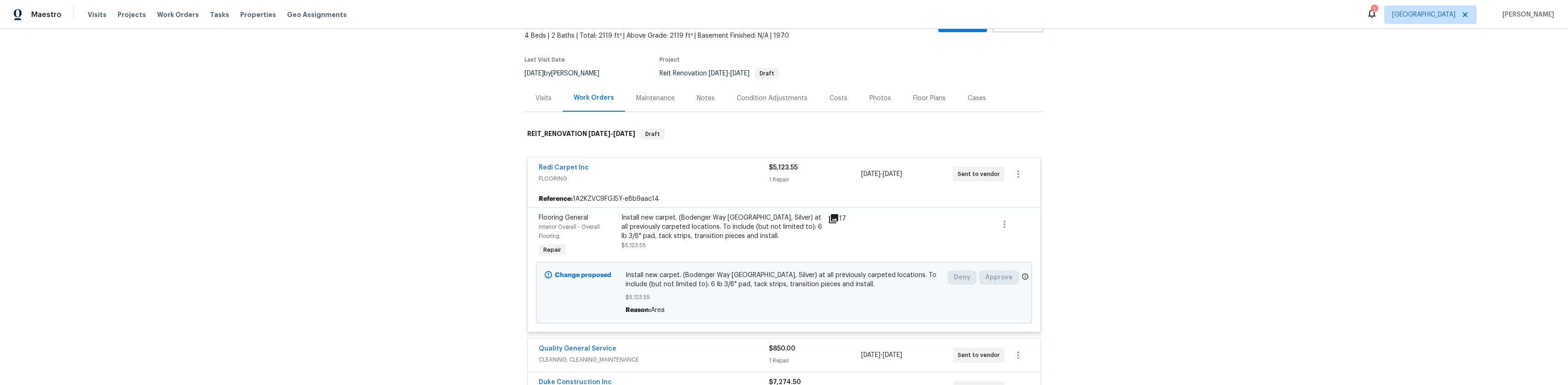
click at [829, 224] on icon at bounding box center [833, 219] width 9 height 9
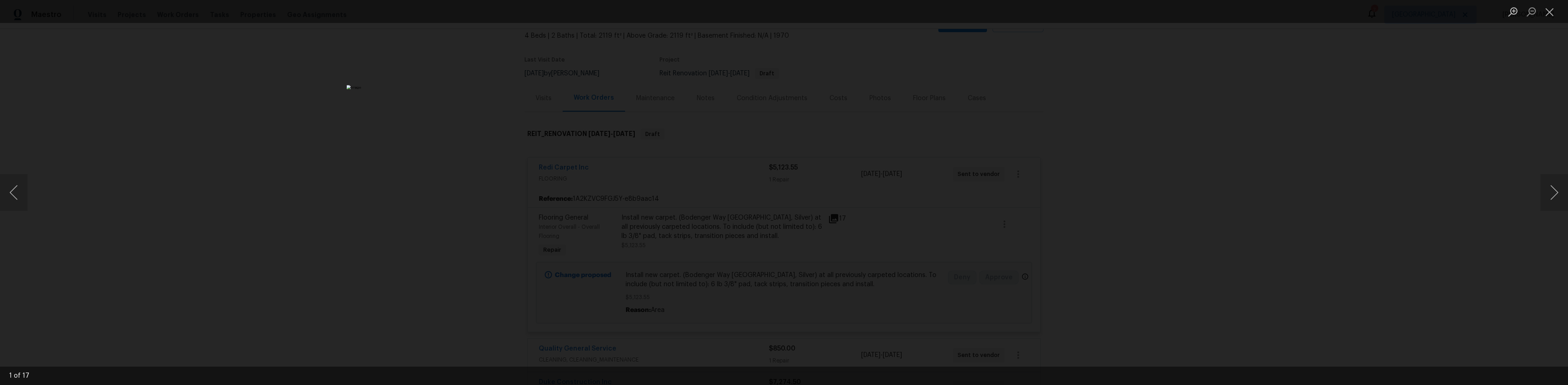
click at [691, 85] on img "Lightbox" at bounding box center [784, 192] width 875 height 215
click at [672, 15] on div "Lightbox" at bounding box center [784, 12] width 1568 height 23
click at [901, 300] on img "Lightbox" at bounding box center [784, 192] width 875 height 215
click at [904, 300] on img "Lightbox" at bounding box center [784, 192] width 875 height 215
click at [906, 300] on img "Lightbox" at bounding box center [784, 192] width 875 height 215
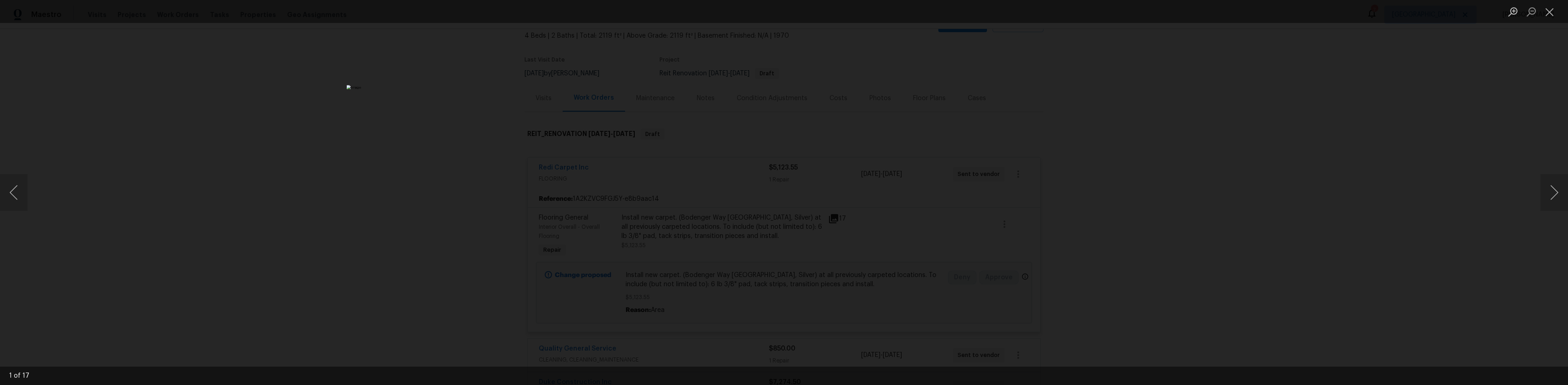
click at [966, 295] on div "Lightbox" at bounding box center [784, 192] width 1568 height 385
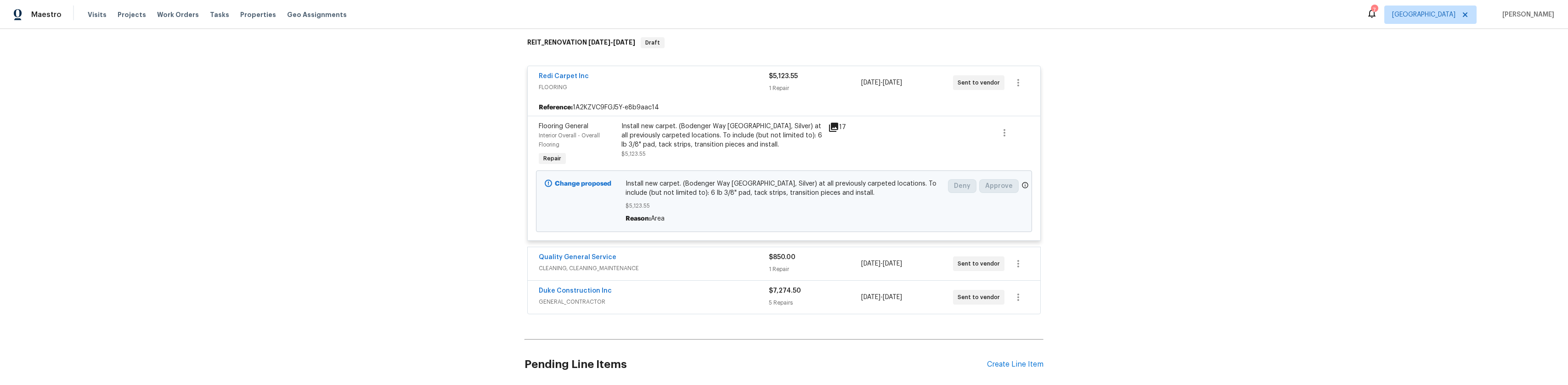
scroll to position [147, 0]
click at [1004, 138] on icon "button" at bounding box center [1004, 132] width 11 height 11
click at [872, 146] on div at bounding box center [784, 192] width 1568 height 385
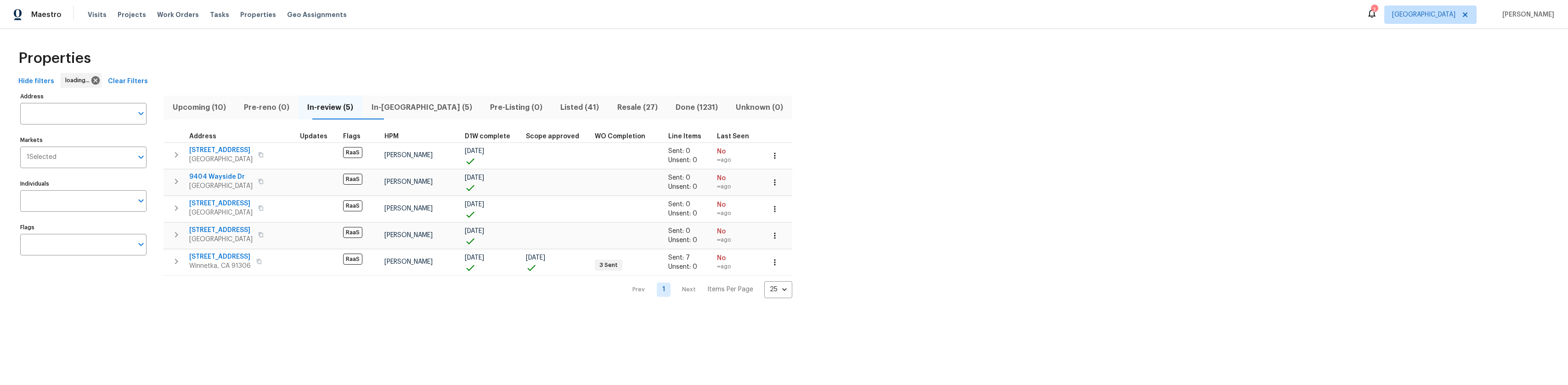
click at [393, 110] on span "In-[GEOGRAPHIC_DATA] (5)" at bounding box center [421, 107] width 108 height 13
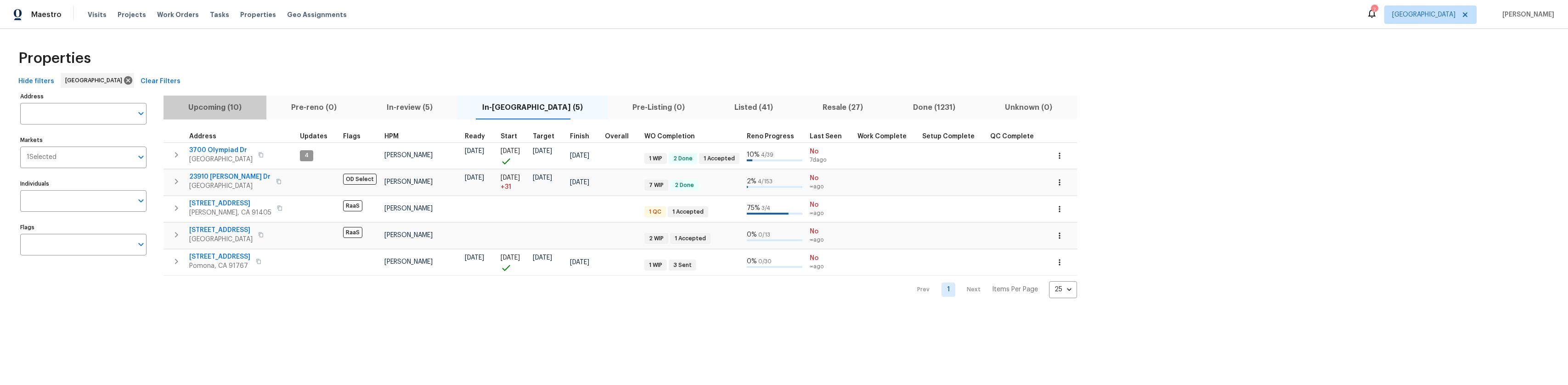
click at [218, 111] on span "Upcoming (10)" at bounding box center [215, 107] width 92 height 13
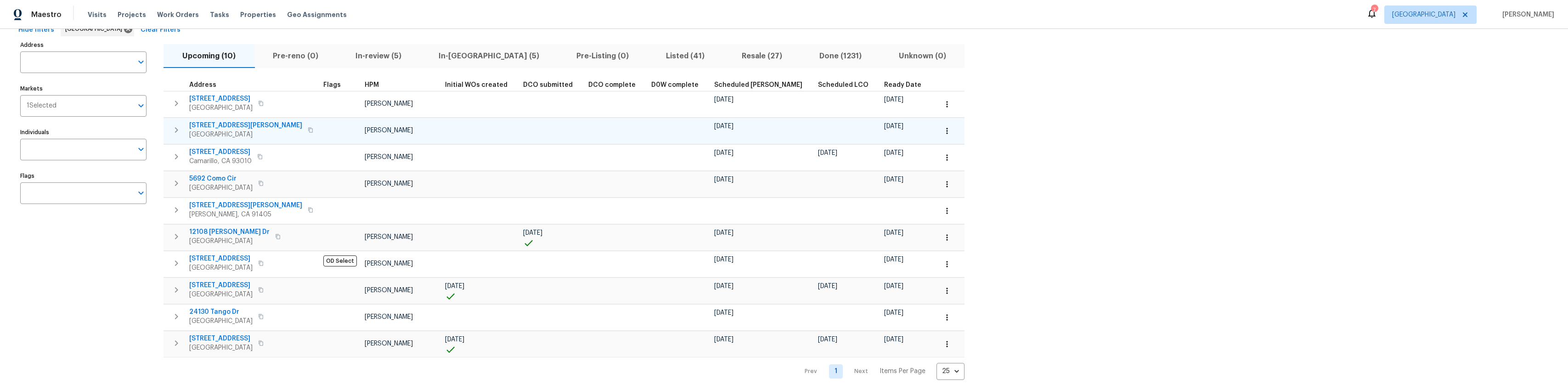
scroll to position [65, 0]
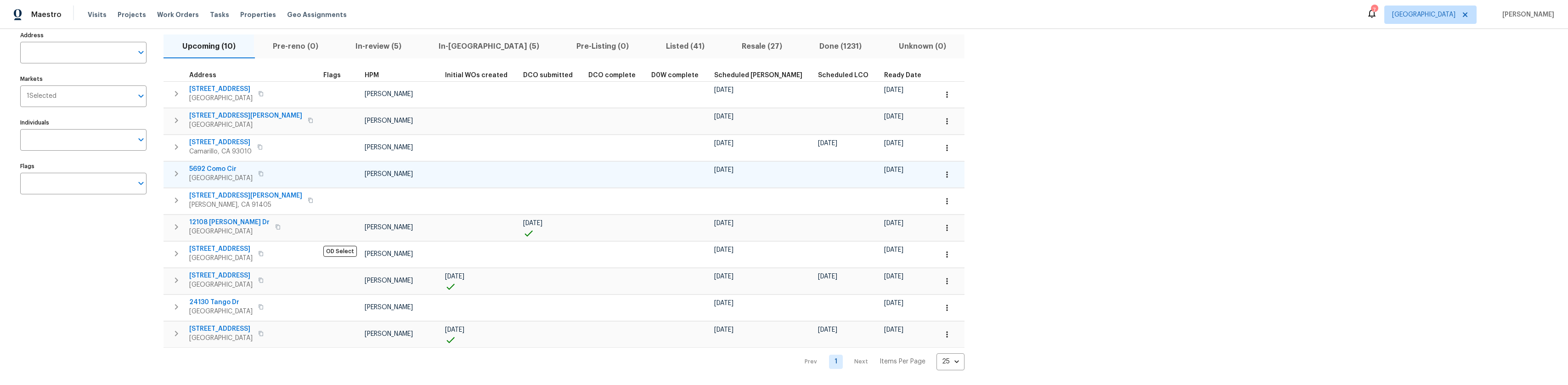
click at [220, 164] on span "5692 Como Cir" at bounding box center [221, 169] width 63 height 9
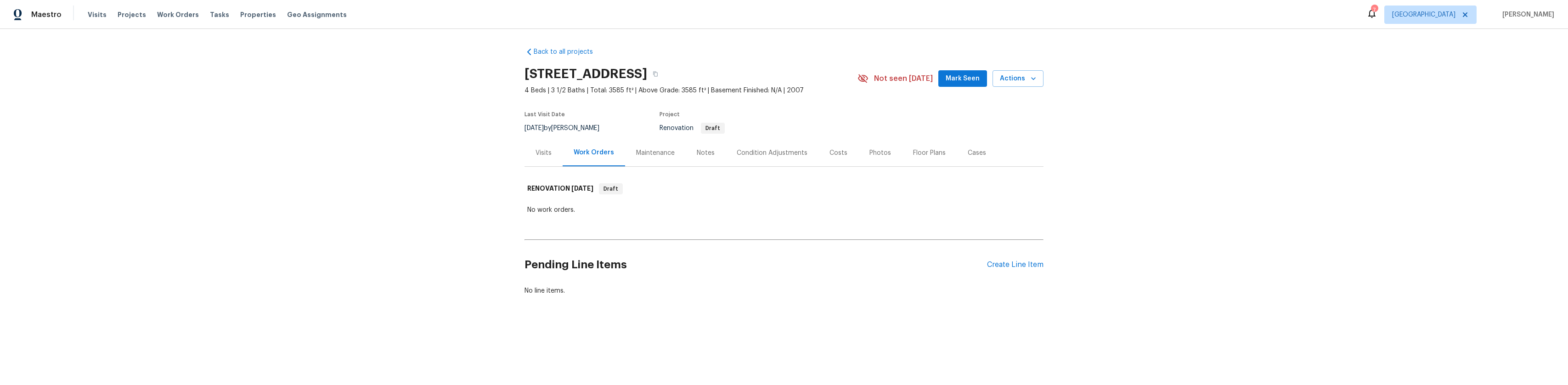
click at [689, 162] on div "Notes" at bounding box center [705, 153] width 40 height 27
